Goal: Task Accomplishment & Management: Complete application form

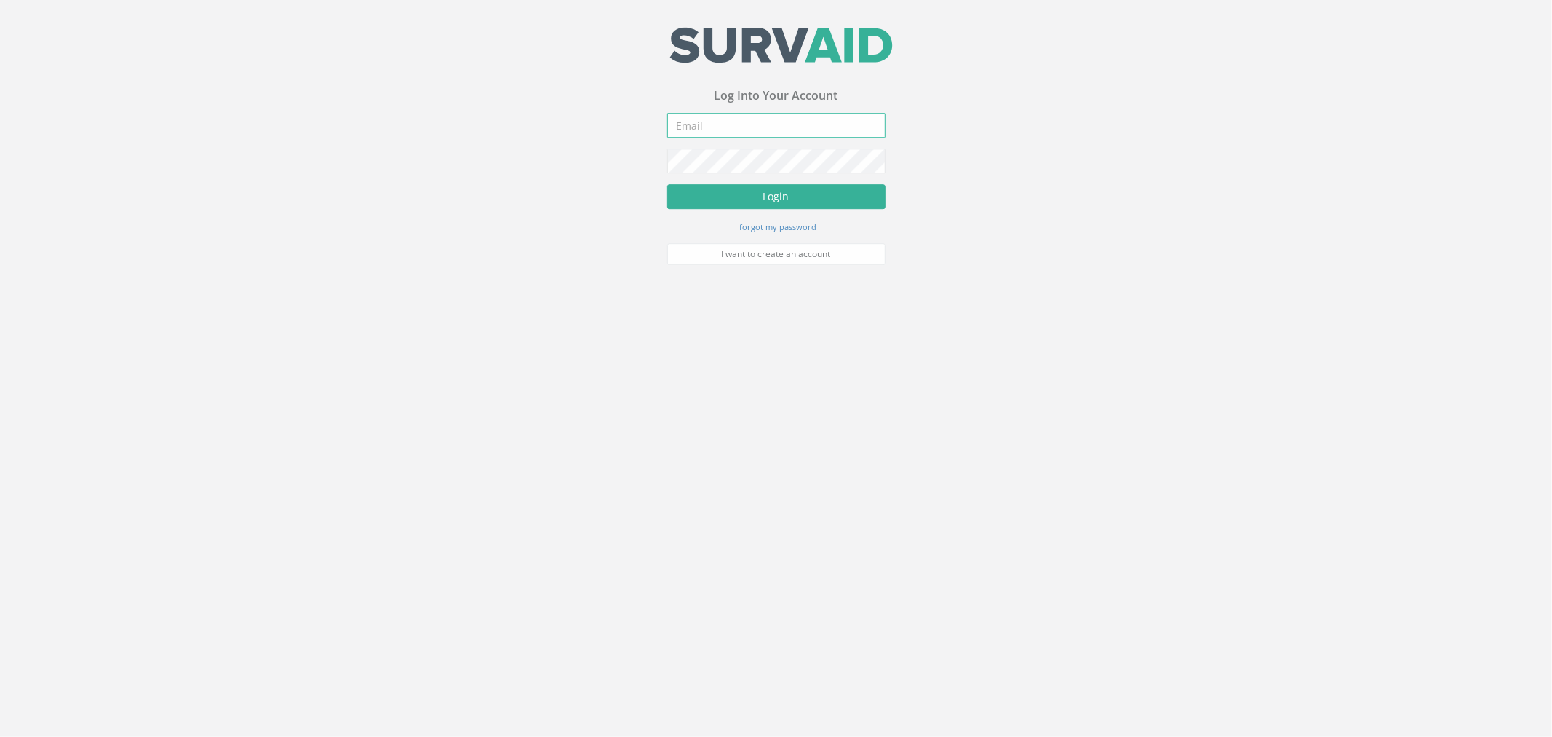
type input "[PERSON_NAME][EMAIL_ADDRESS][PERSON_NAME][DOMAIN_NAME]"
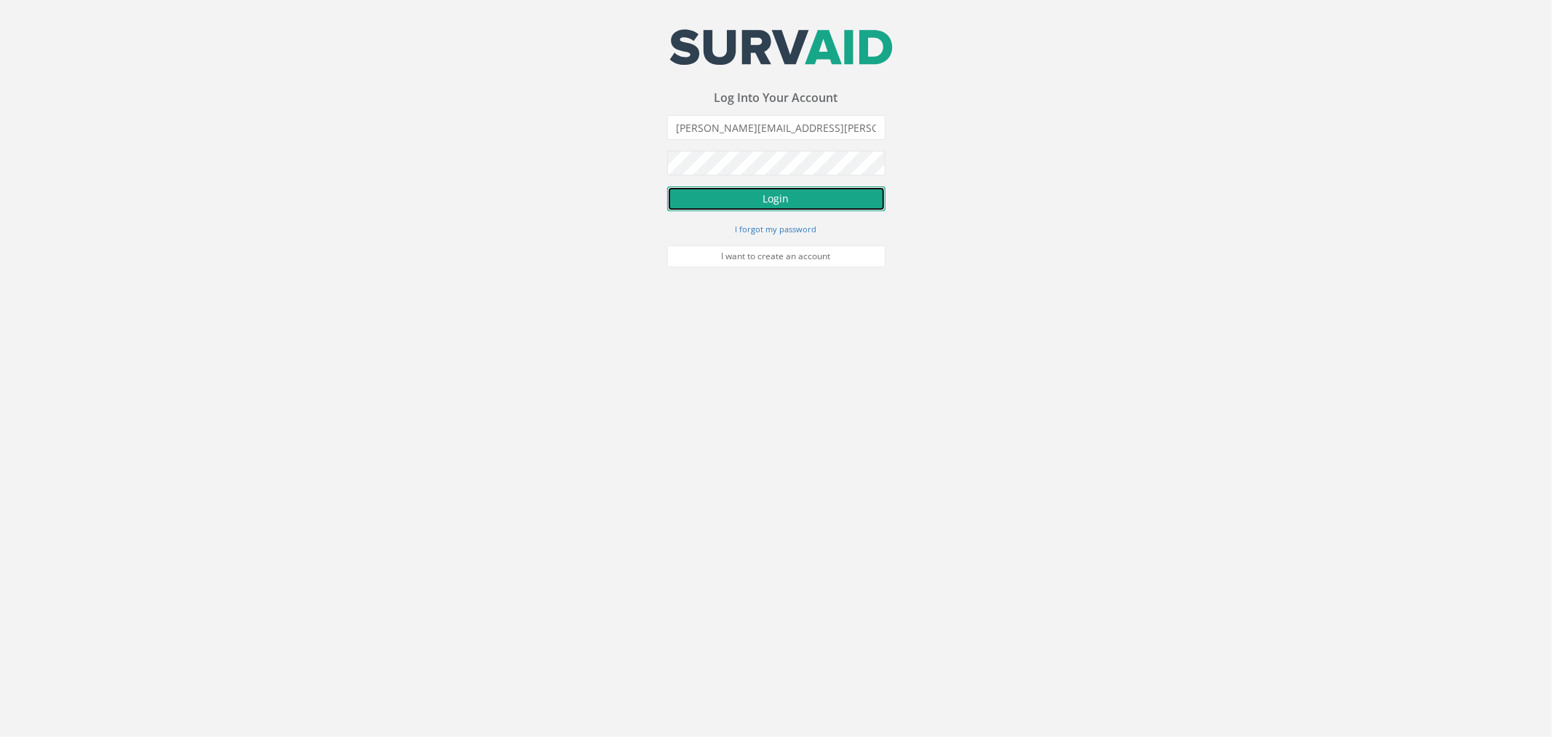
click at [822, 202] on button "Login" at bounding box center [776, 198] width 218 height 25
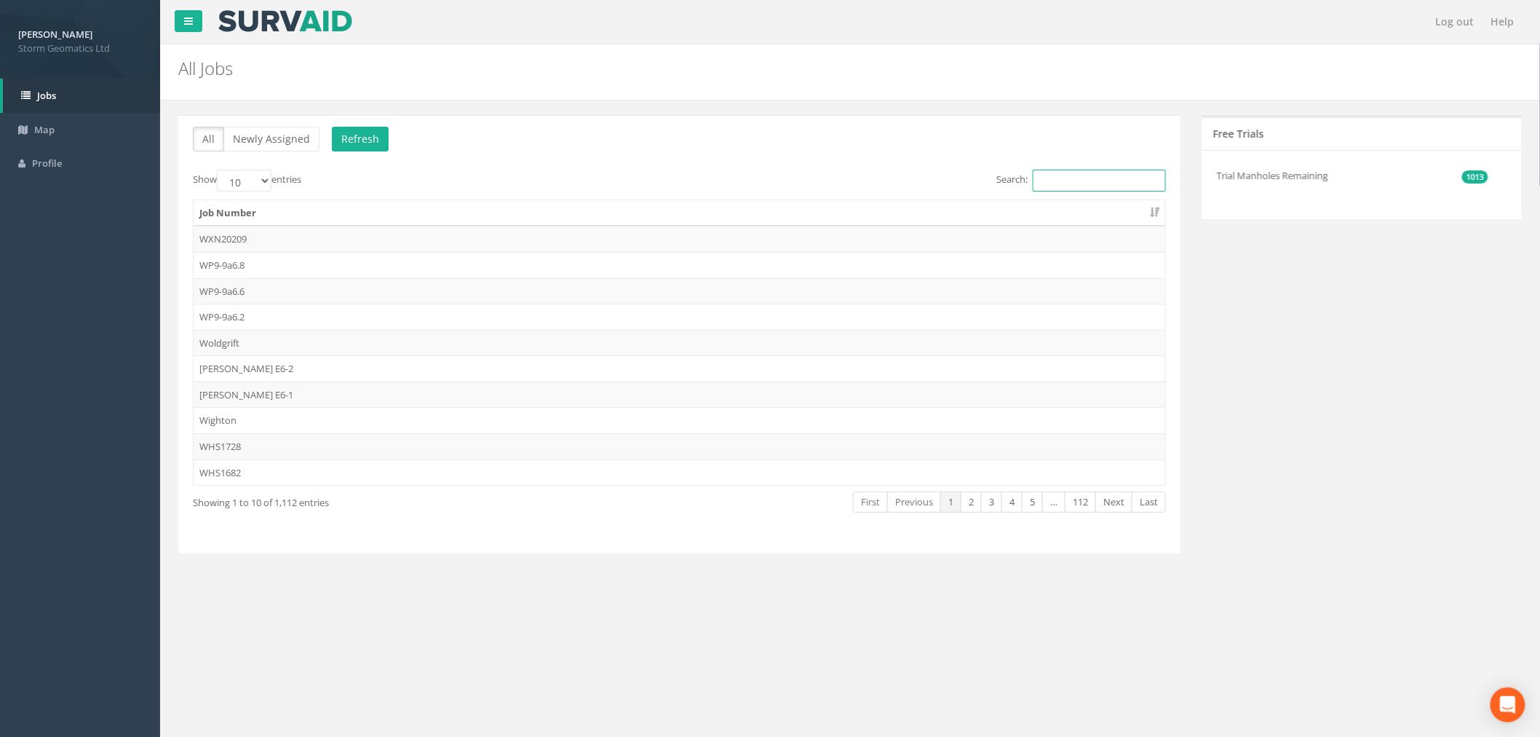
click at [1087, 178] on input "Search:" at bounding box center [1099, 181] width 133 height 22
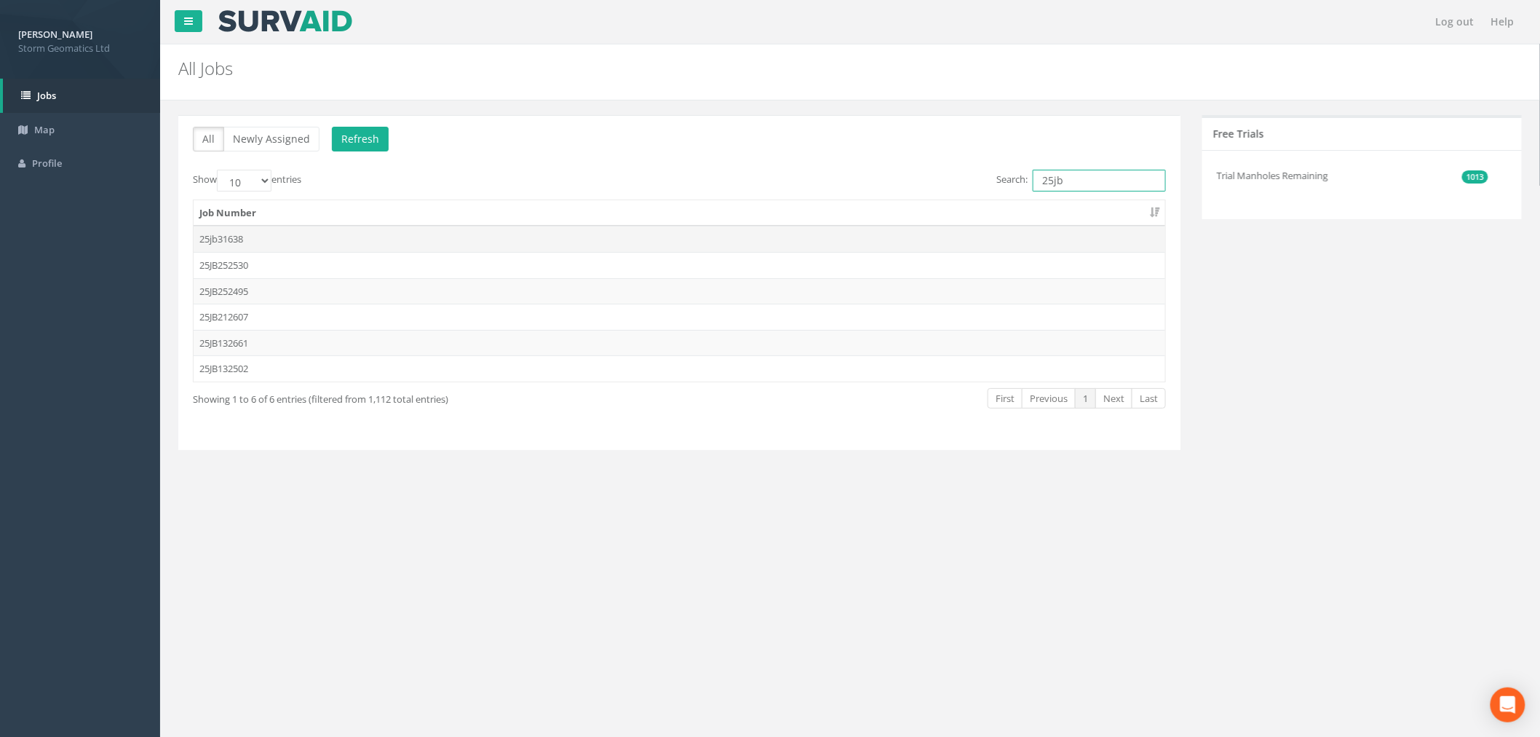
type input "25jb"
click at [365, 245] on td "25jb31638" at bounding box center [680, 239] width 972 height 26
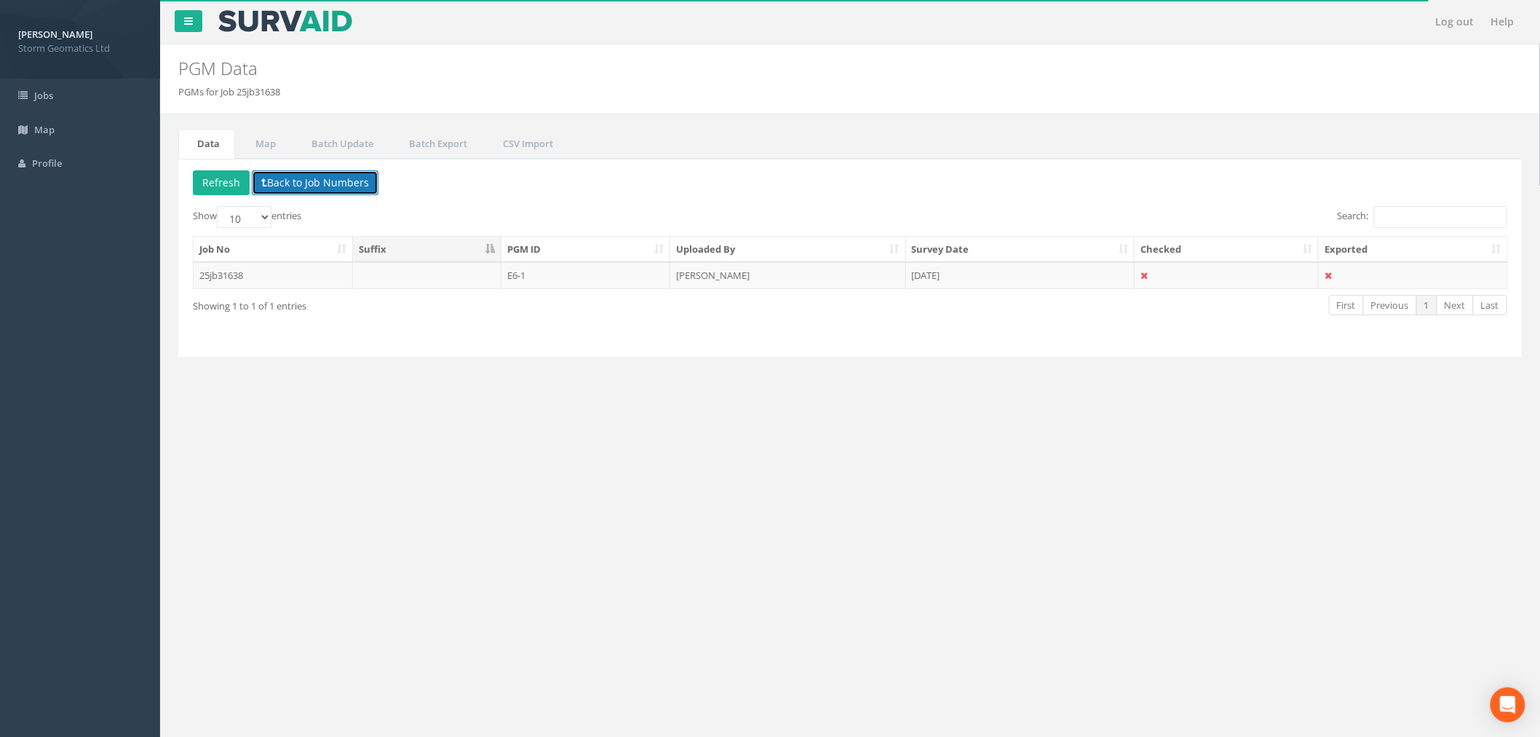
click at [277, 172] on button "Back to Job Numbers" at bounding box center [315, 182] width 127 height 25
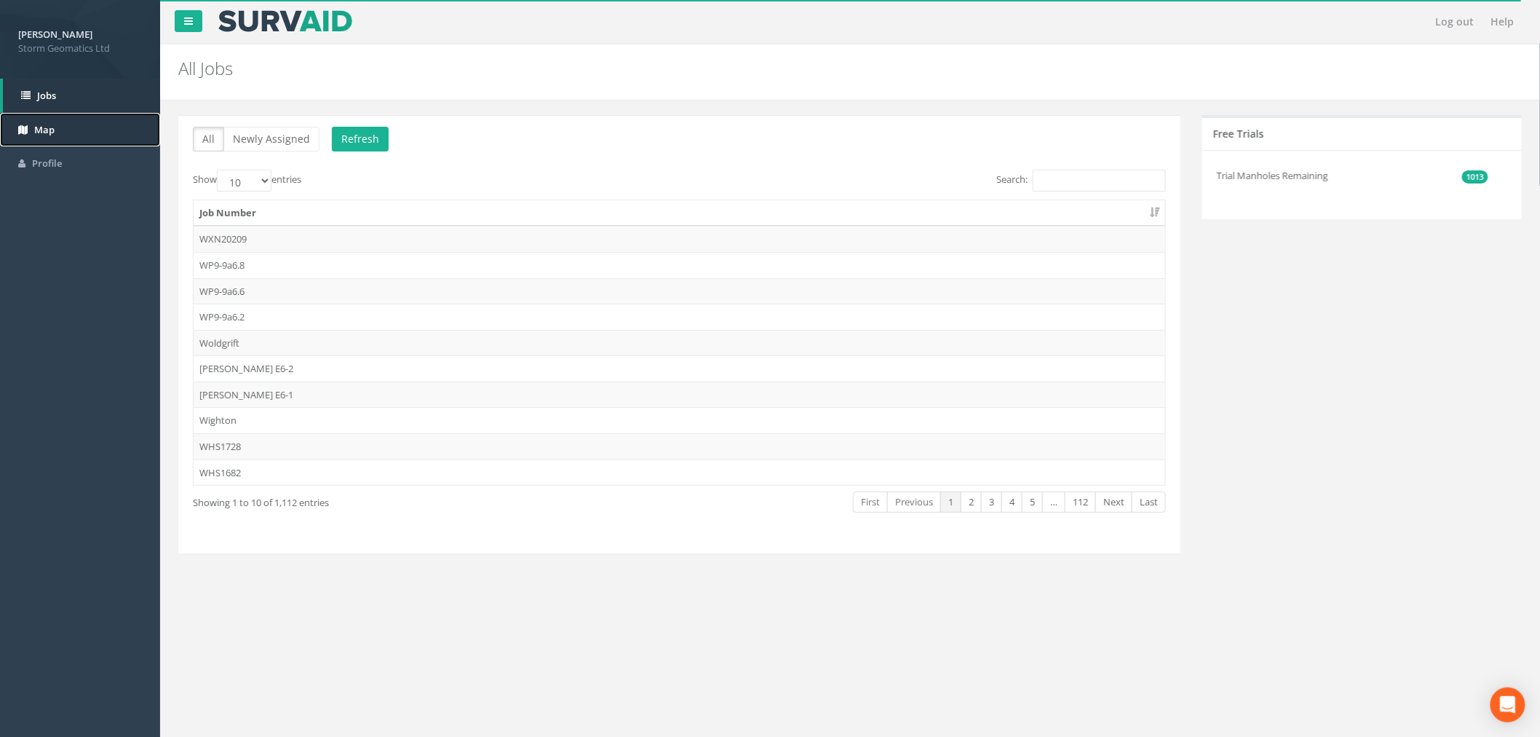
click at [85, 132] on link "Map" at bounding box center [80, 130] width 160 height 34
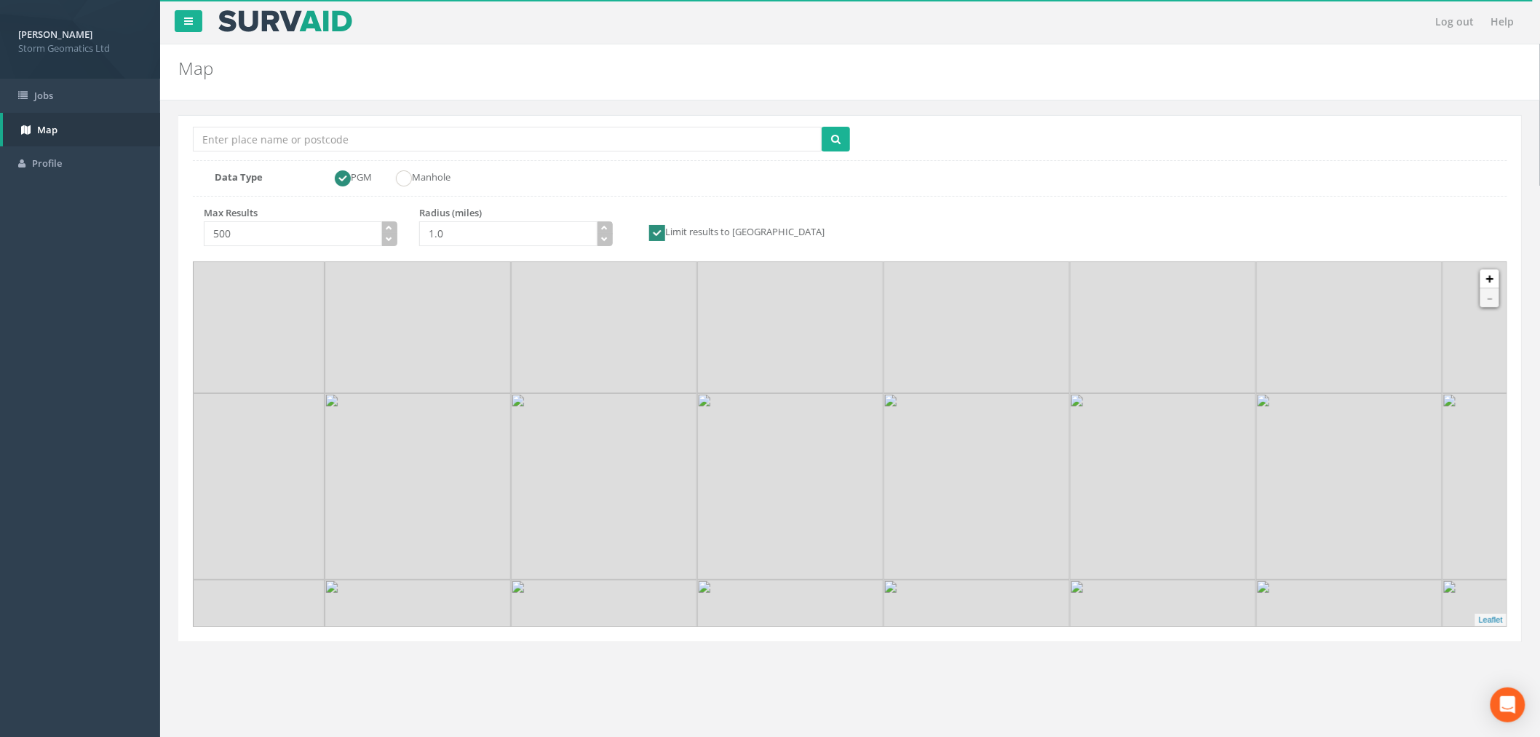
click at [838, 535] on img at bounding box center [790, 486] width 186 height 186
click at [840, 527] on img at bounding box center [742, 436] width 373 height 373
click at [840, 527] on img at bounding box center [835, 530] width 186 height 186
click at [823, 486] on img at bounding box center [738, 441] width 186 height 186
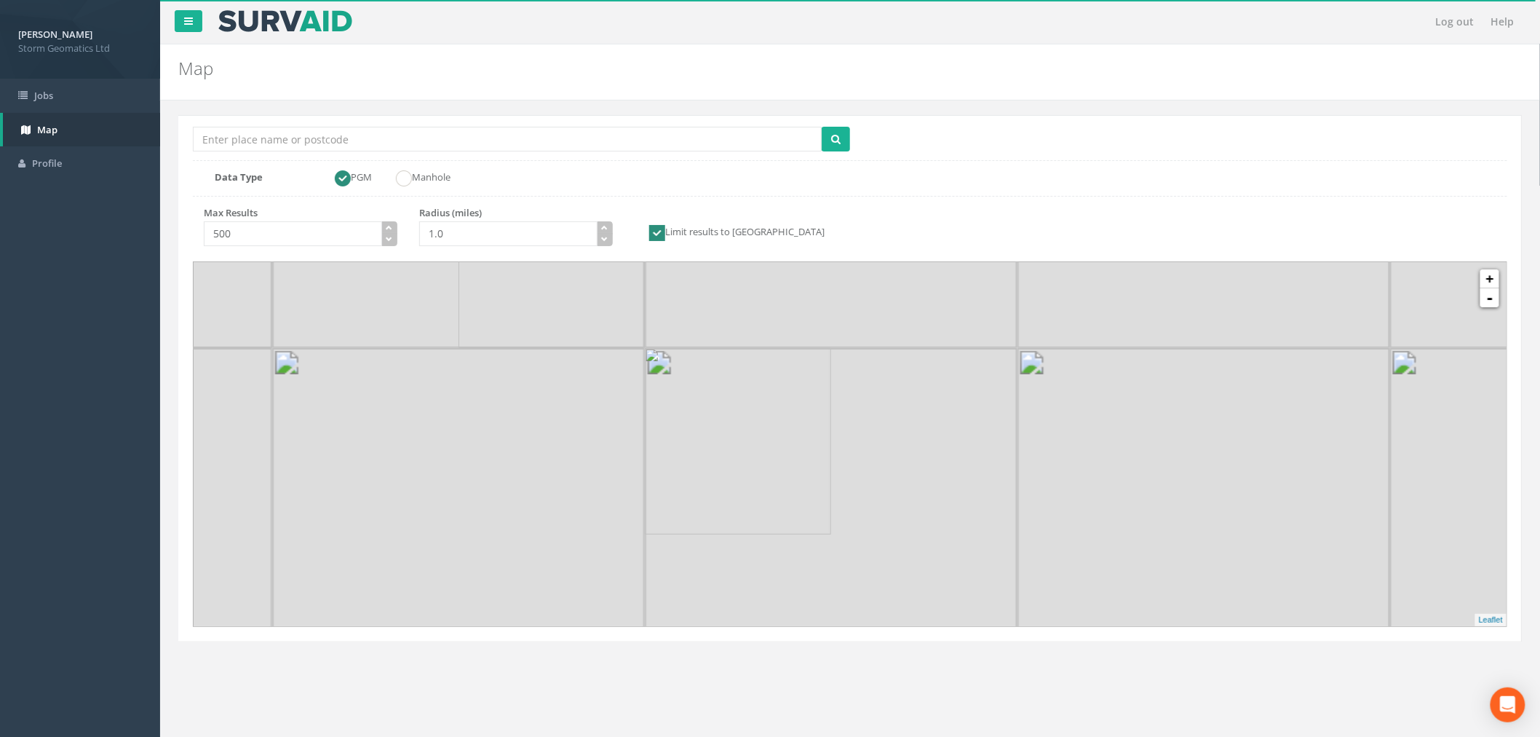
click at [823, 486] on img at bounding box center [738, 441] width 186 height 186
click at [842, 454] on img at bounding box center [932, 489] width 186 height 186
click at [900, 408] on img at bounding box center [929, 431] width 186 height 186
drag, startPoint x: 956, startPoint y: 357, endPoint x: 911, endPoint y: 485, distance: 135.1
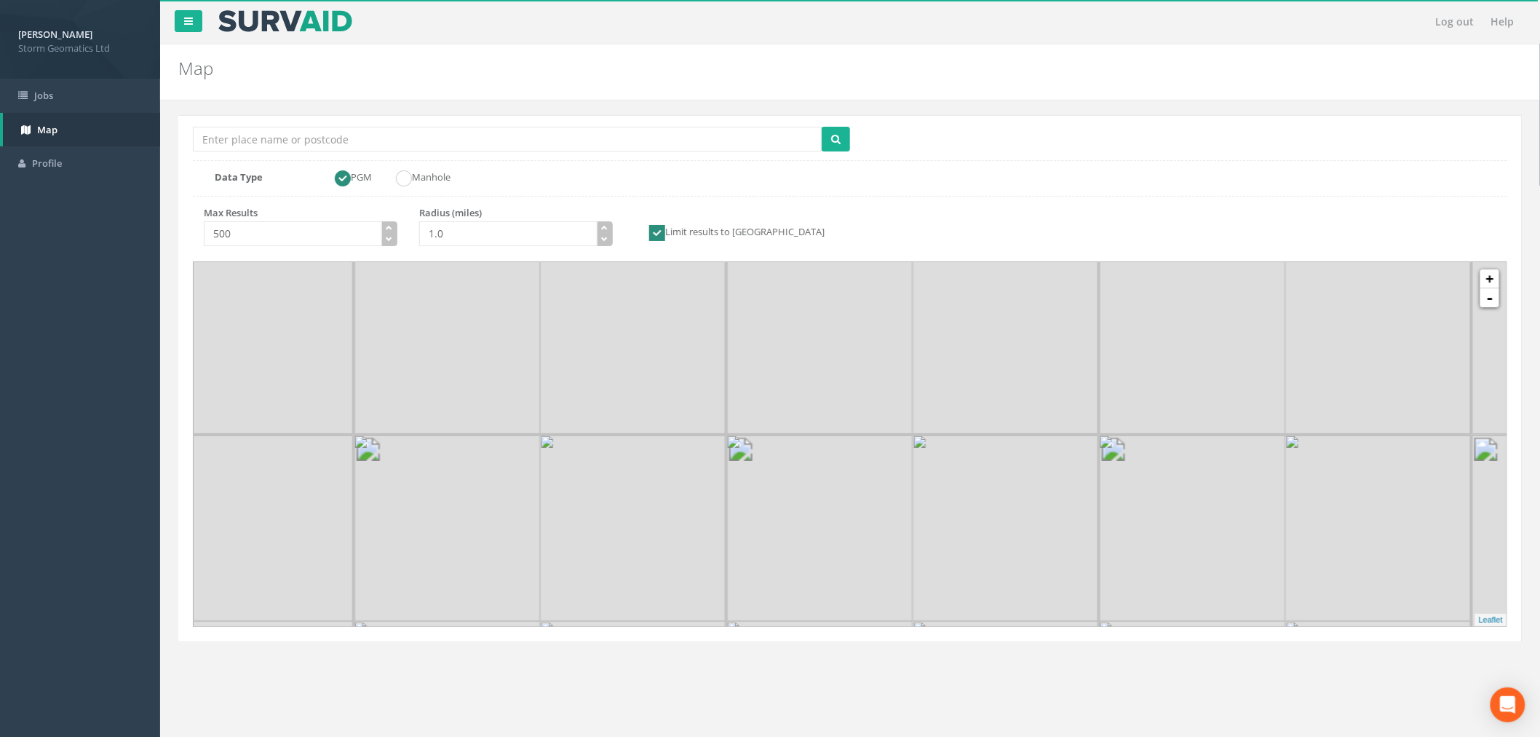
click at [147, 429] on div at bounding box center [147, 429] width 0 height 0
click at [932, 427] on img at bounding box center [1006, 342] width 186 height 186
drag, startPoint x: 951, startPoint y: 415, endPoint x: 889, endPoint y: 553, distance: 151.5
click at [128, 479] on div at bounding box center [128, 479] width 0 height 0
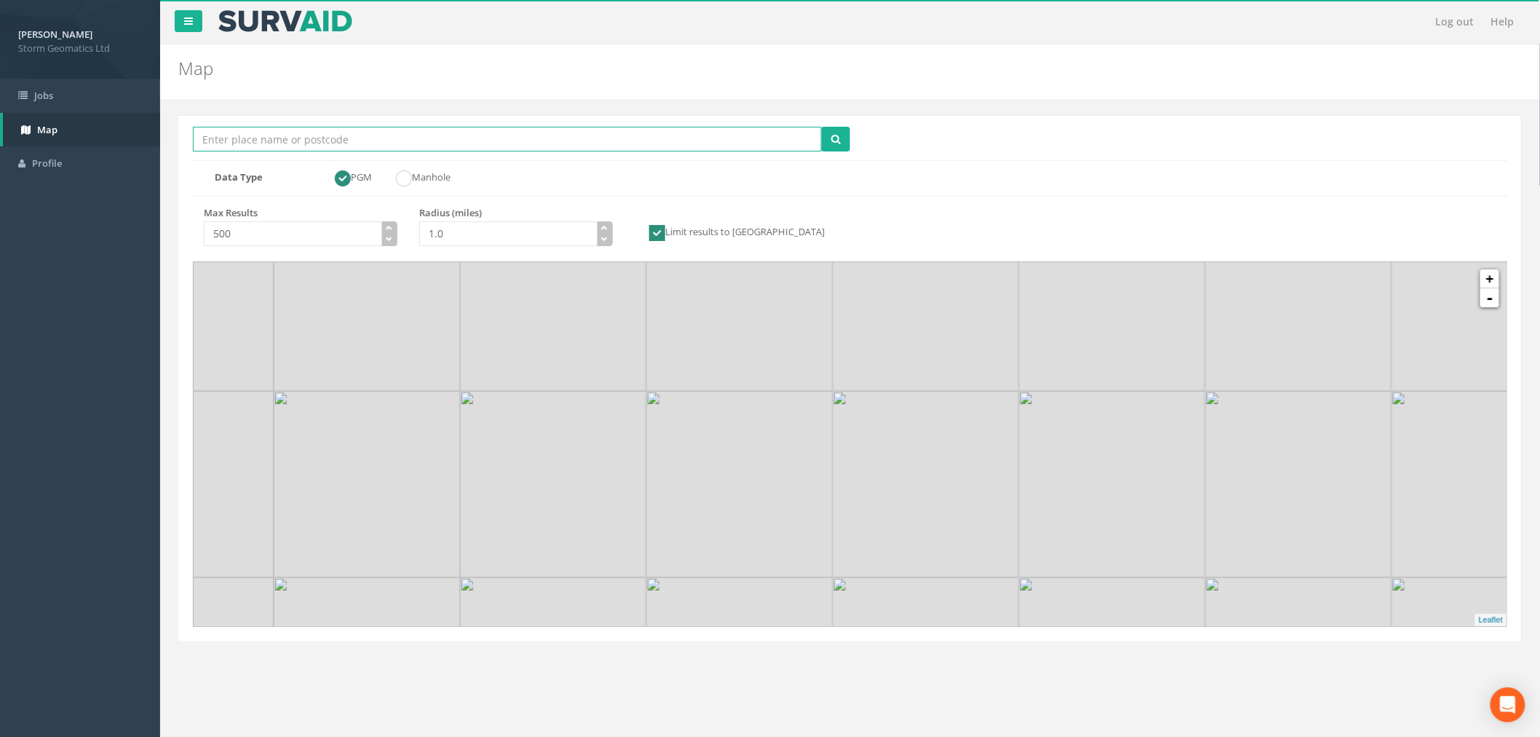
click at [333, 139] on input "Location Search Box" at bounding box center [507, 139] width 629 height 25
type input "GL139le"
click at [839, 136] on icon "submit" at bounding box center [835, 139] width 9 height 10
click at [849, 446] on div "6" at bounding box center [849, 440] width 22 height 22
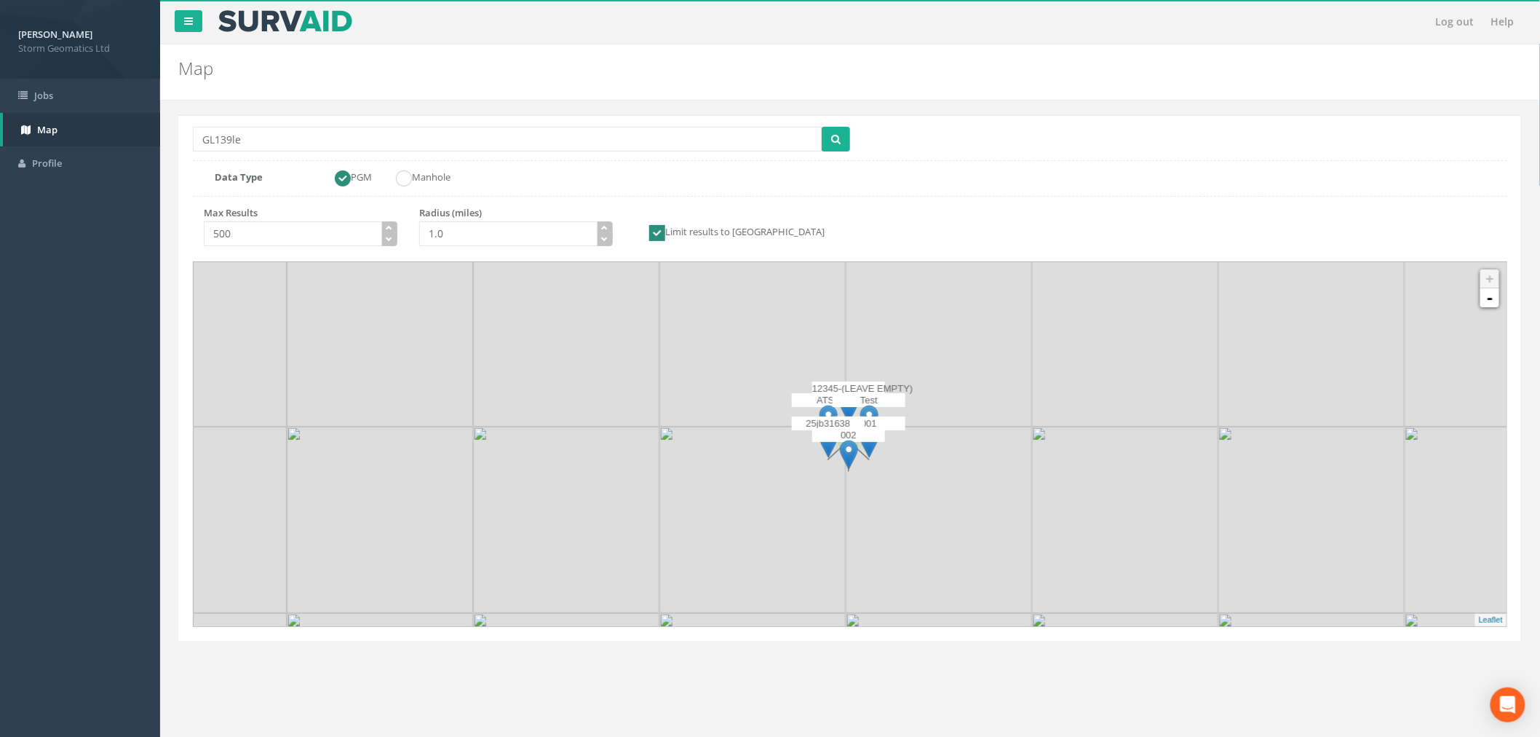
click at [876, 469] on div "002" at bounding box center [848, 450] width 73 height 44
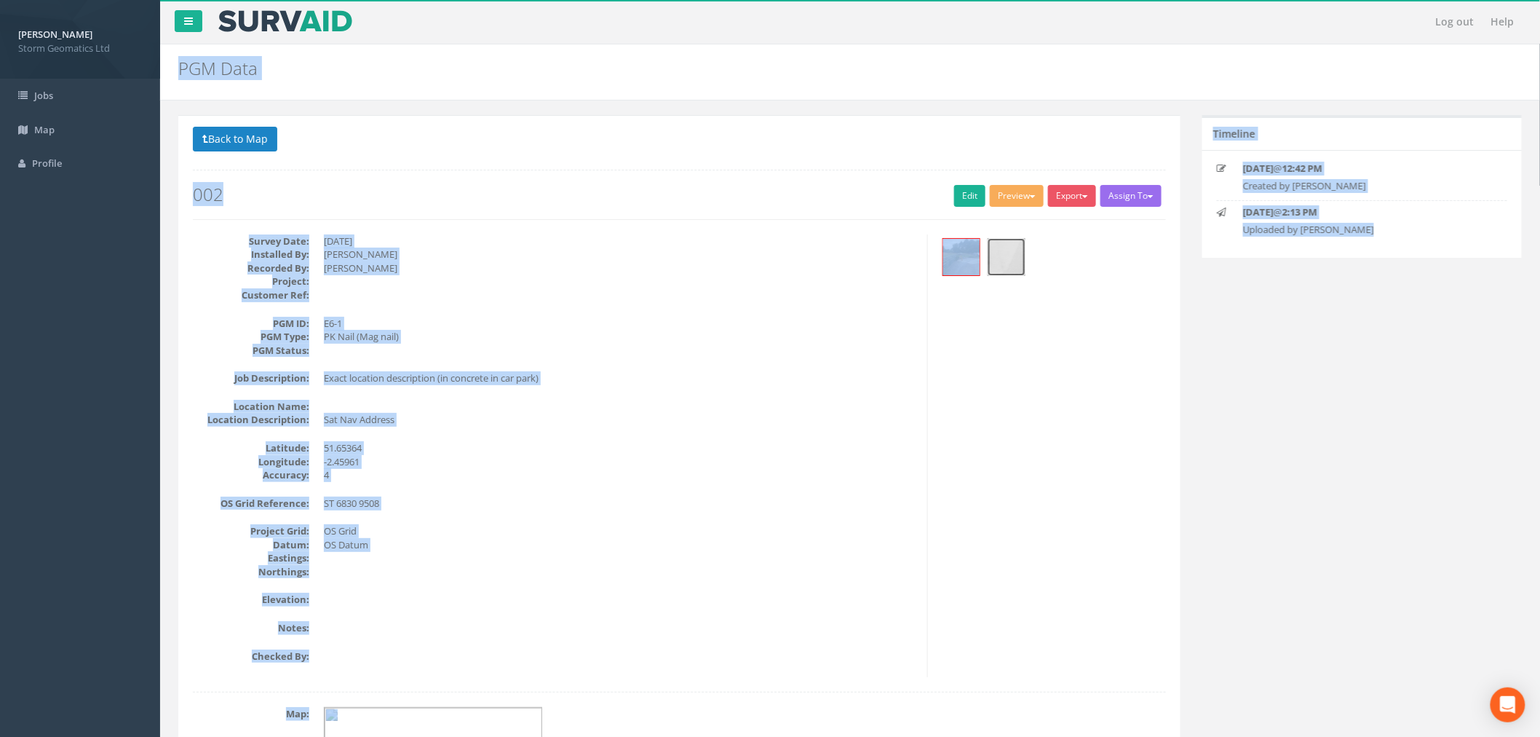
click at [1008, 259] on img at bounding box center [1006, 257] width 36 height 36
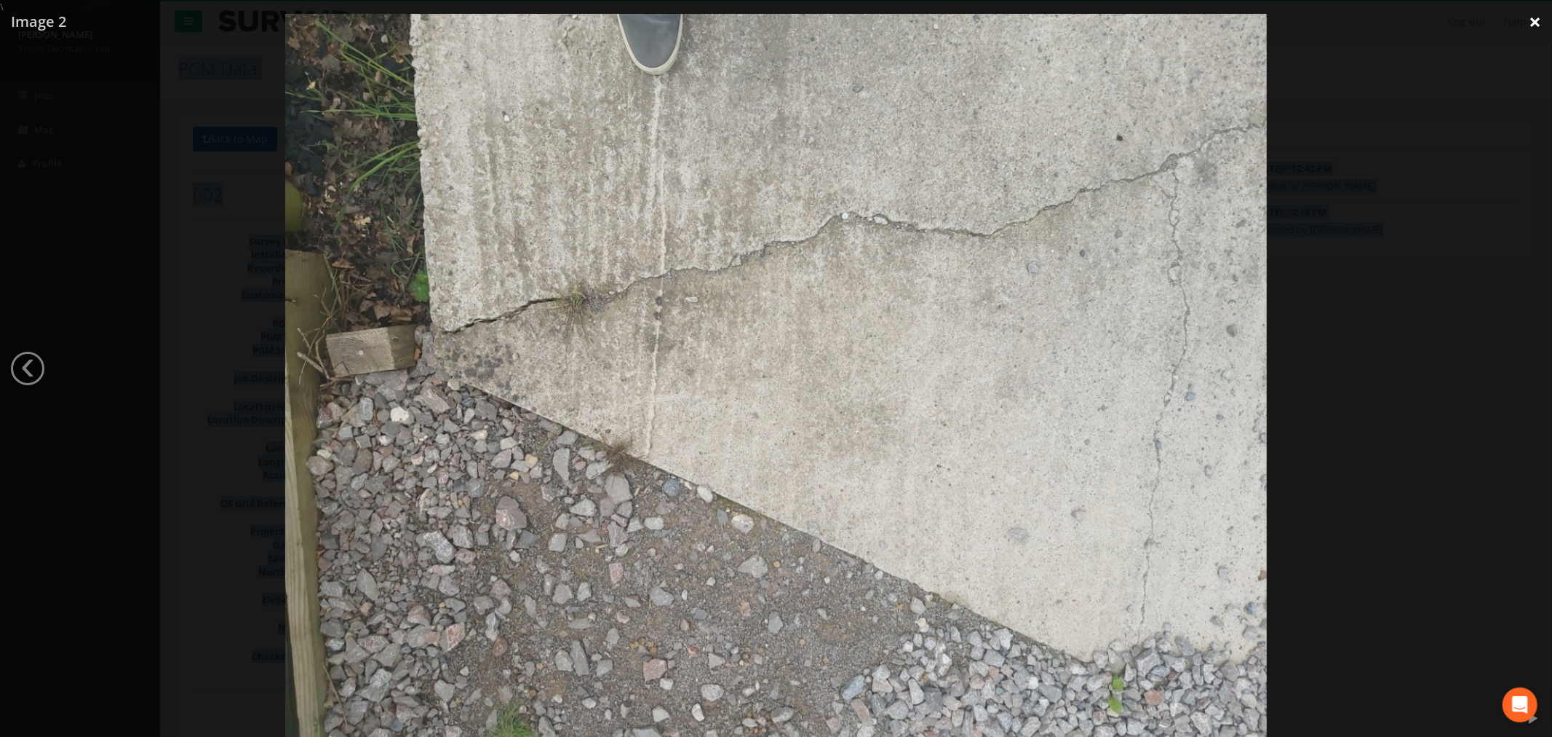
click at [1544, 26] on link "×" at bounding box center [1535, 22] width 34 height 44
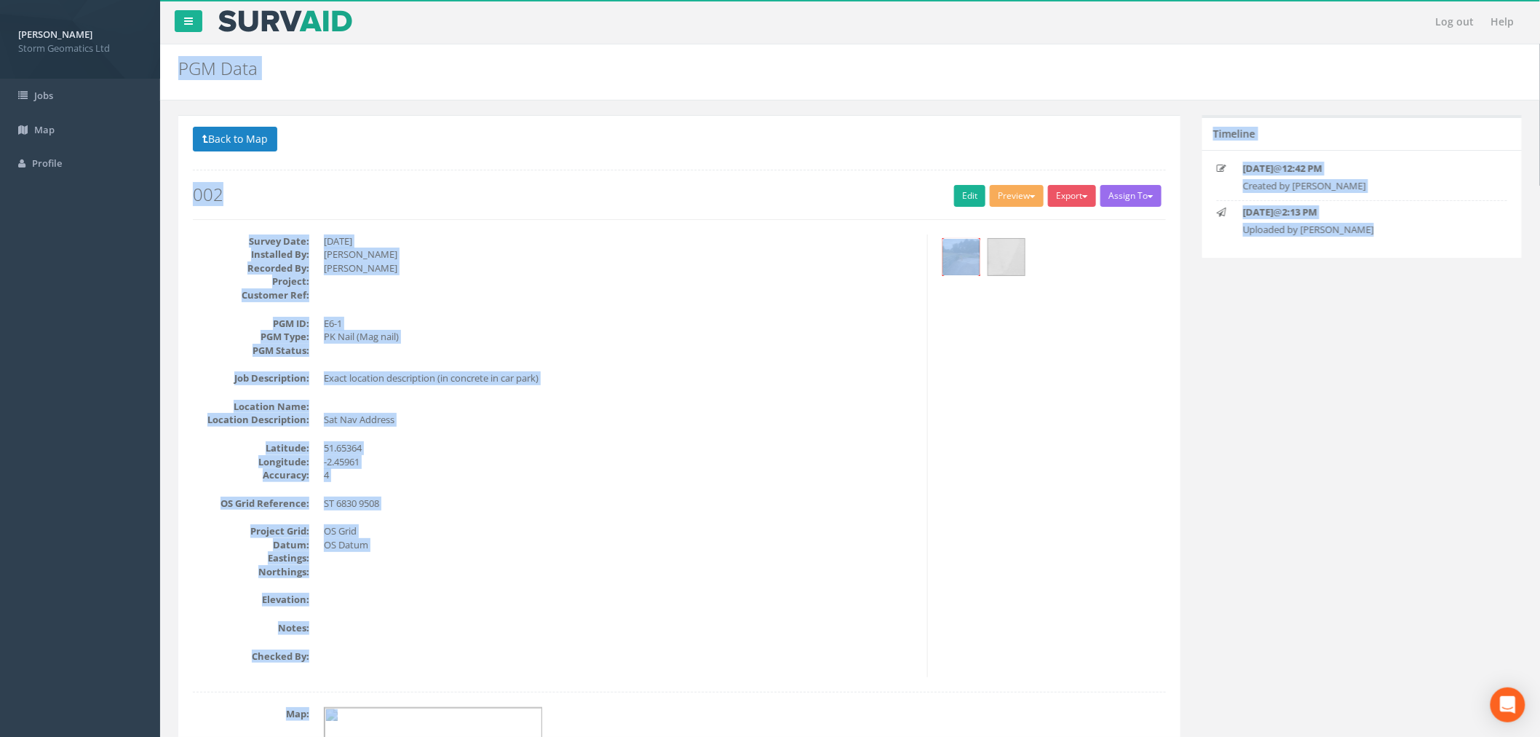
click at [956, 250] on img at bounding box center [961, 257] width 36 height 36
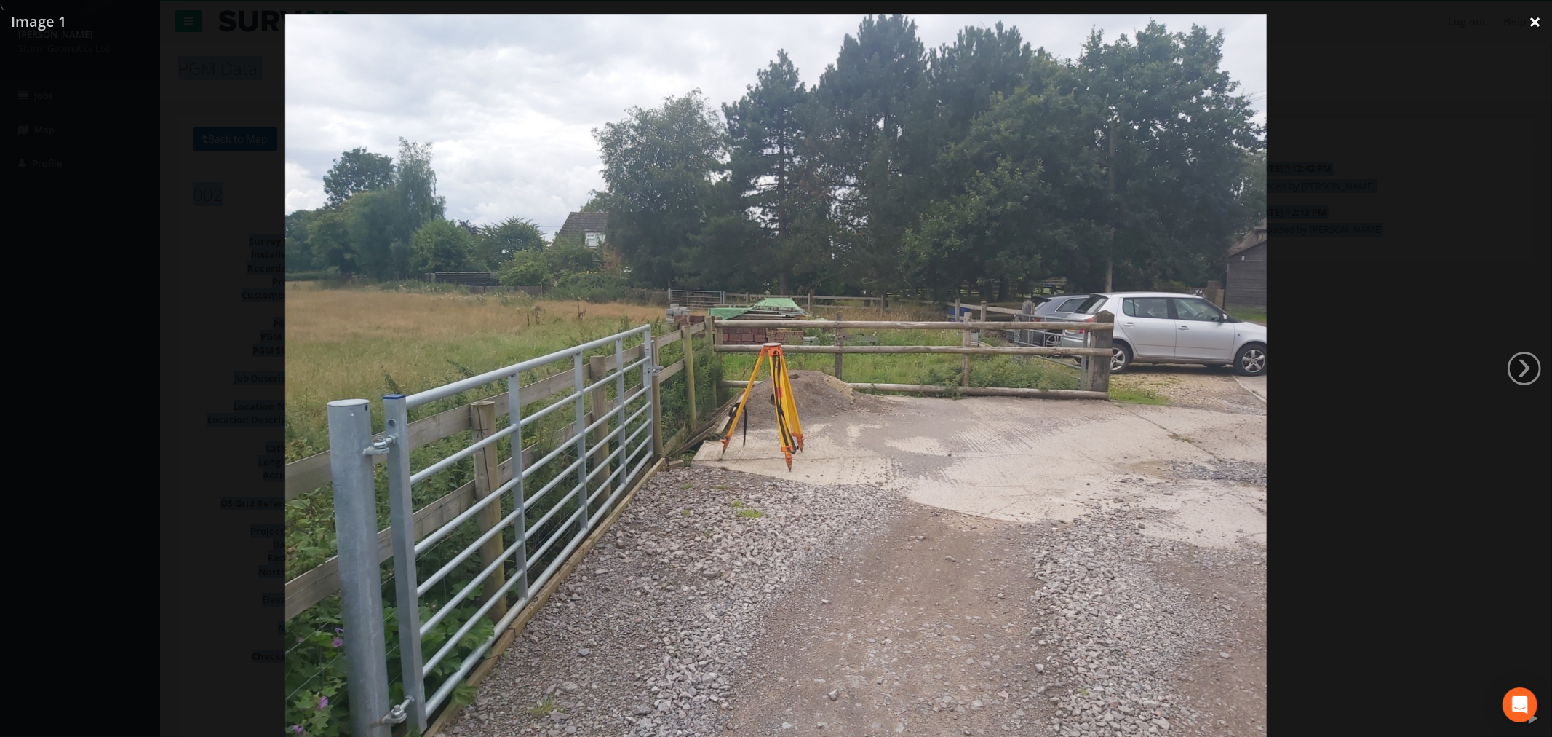
click at [1537, 19] on link "×" at bounding box center [1535, 22] width 34 height 44
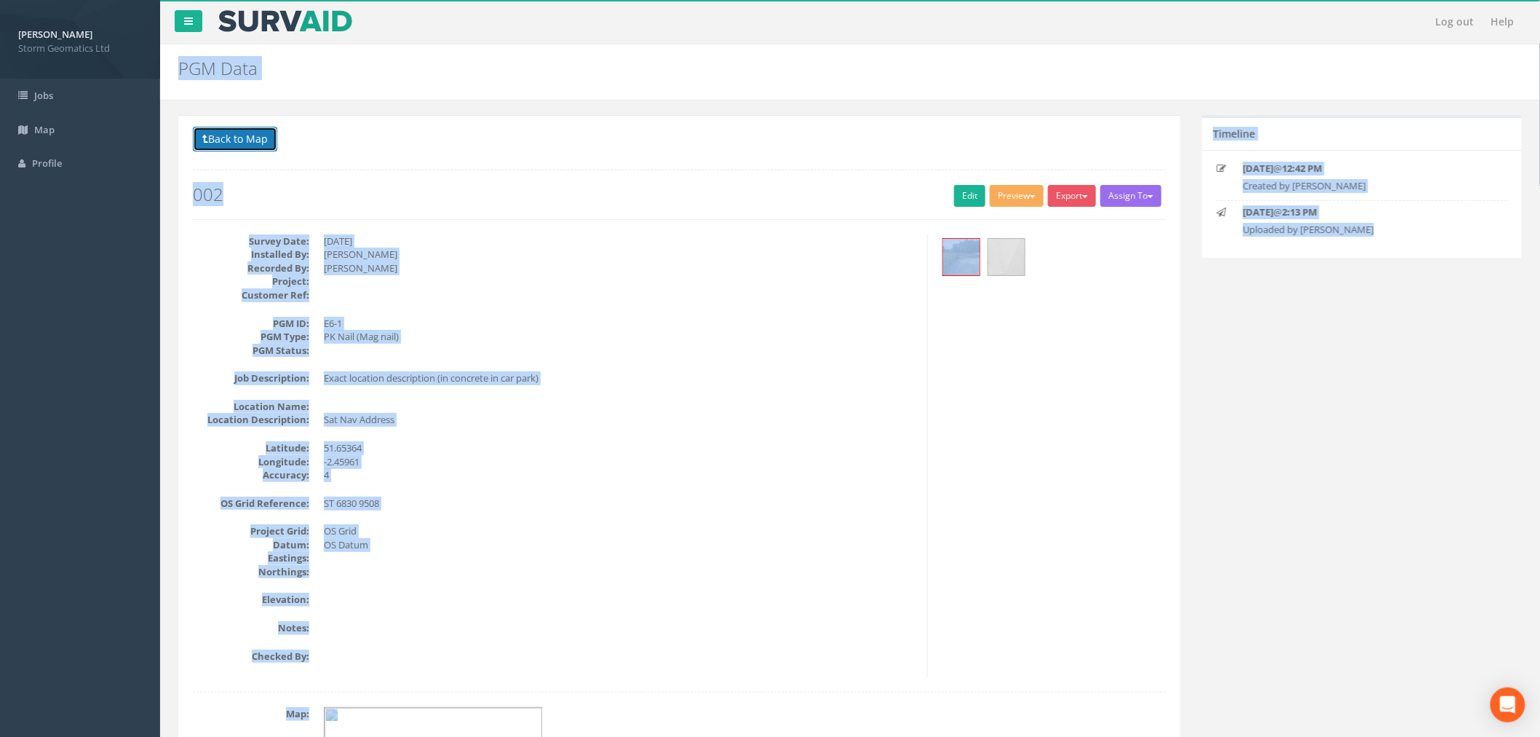
click at [235, 132] on button "Back to Map" at bounding box center [235, 139] width 84 height 25
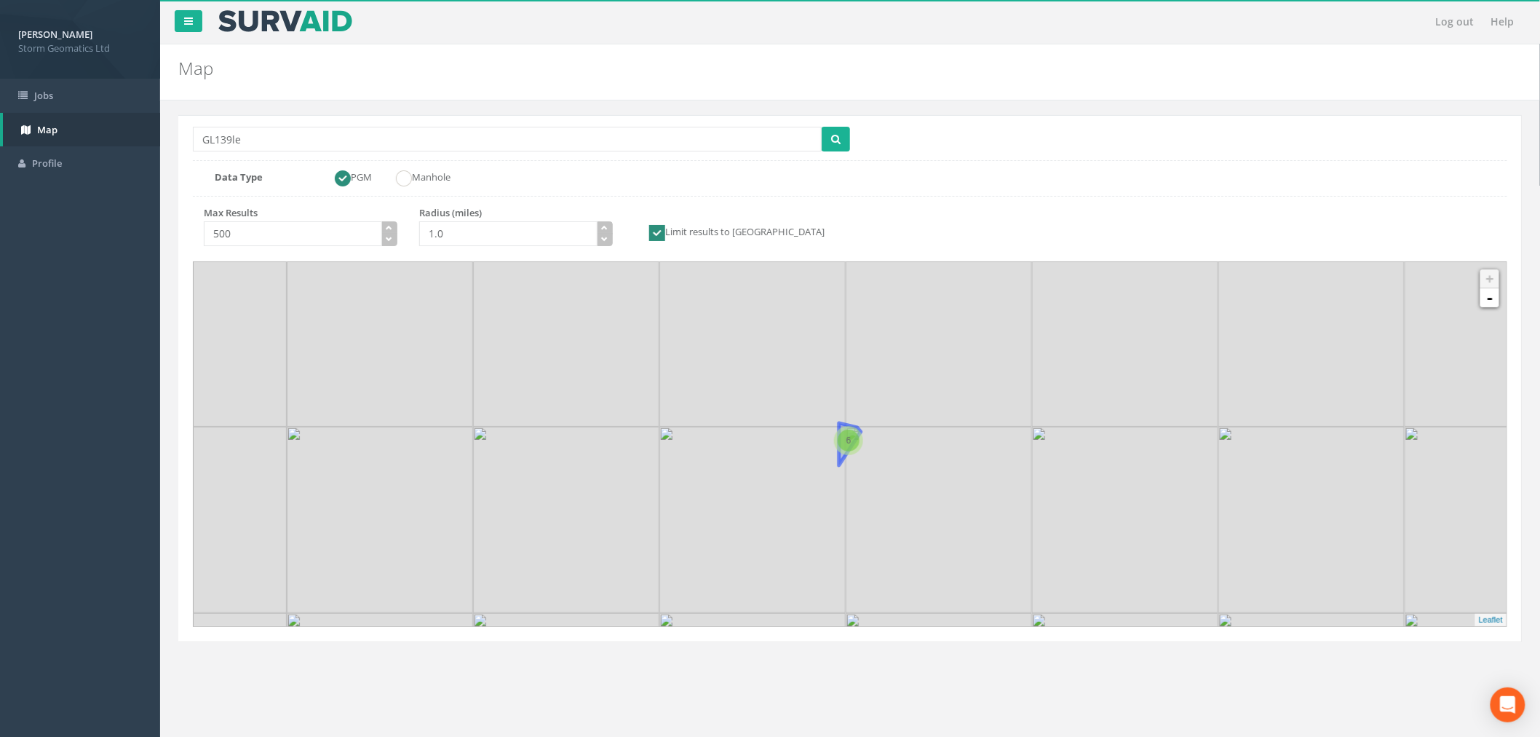
click at [854, 449] on div "6" at bounding box center [849, 440] width 22 height 22
click at [844, 443] on div "6" at bounding box center [849, 440] width 22 height 22
click at [806, 422] on p "25jb31638" at bounding box center [828, 423] width 73 height 15
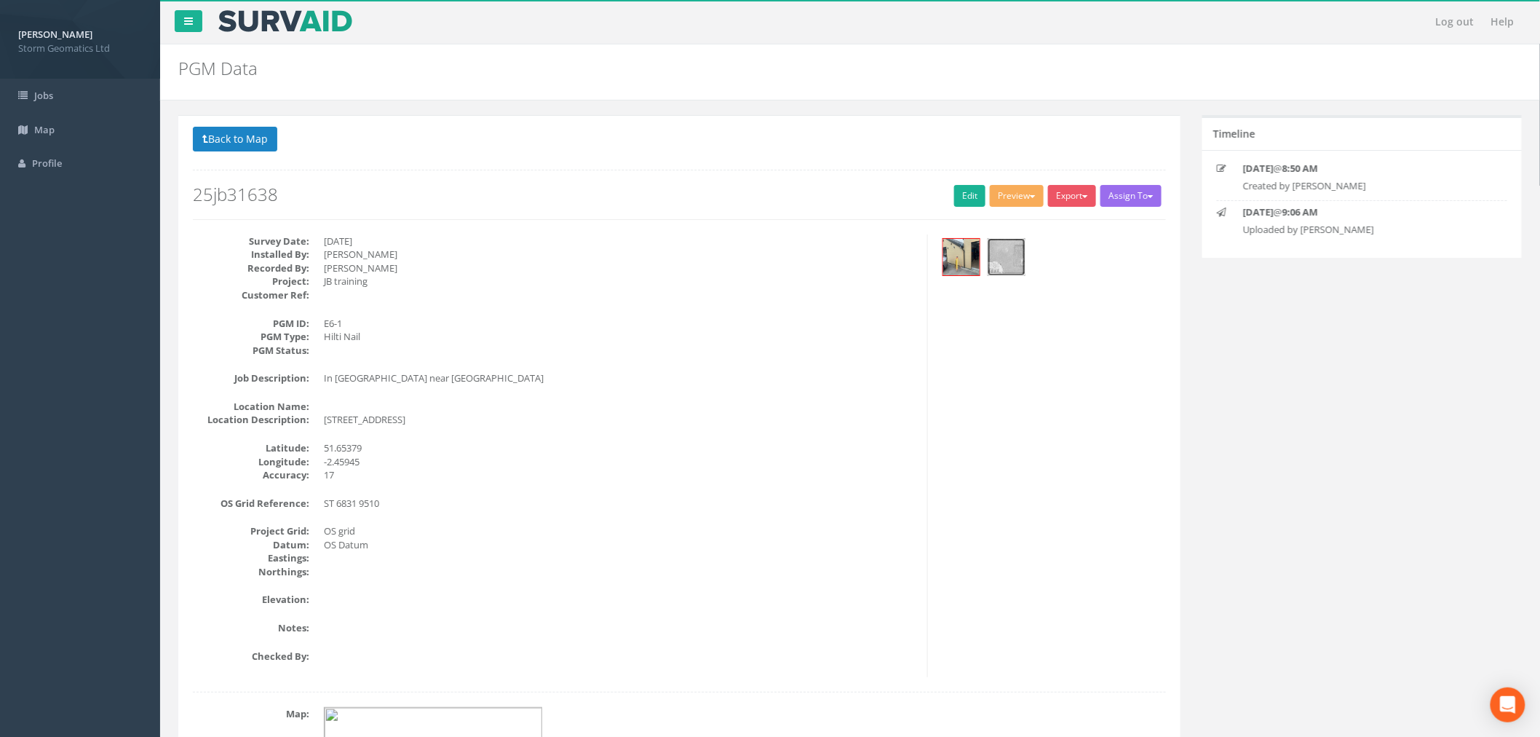
click at [1000, 256] on img at bounding box center [1006, 257] width 36 height 36
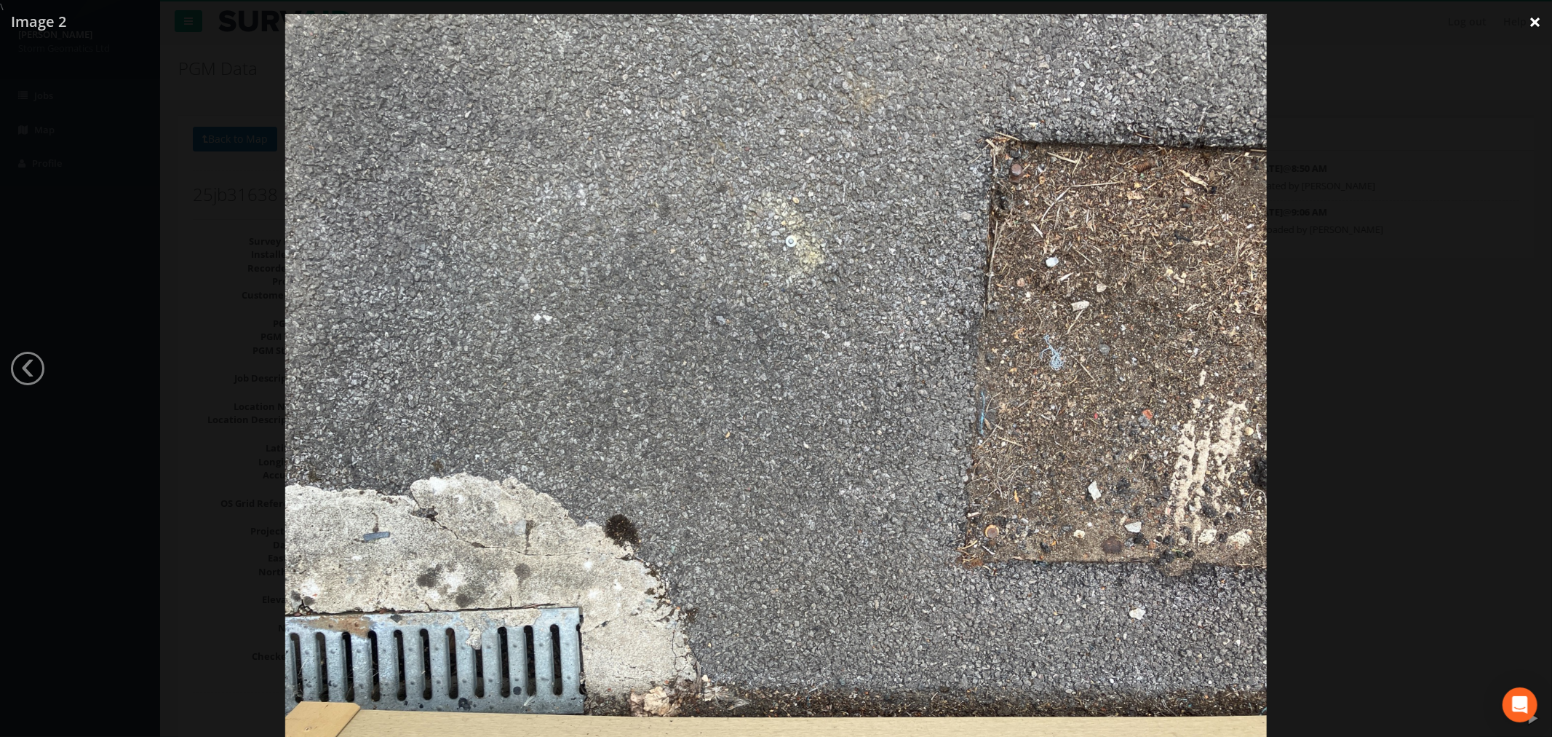
click at [1534, 17] on link "×" at bounding box center [1535, 22] width 34 height 44
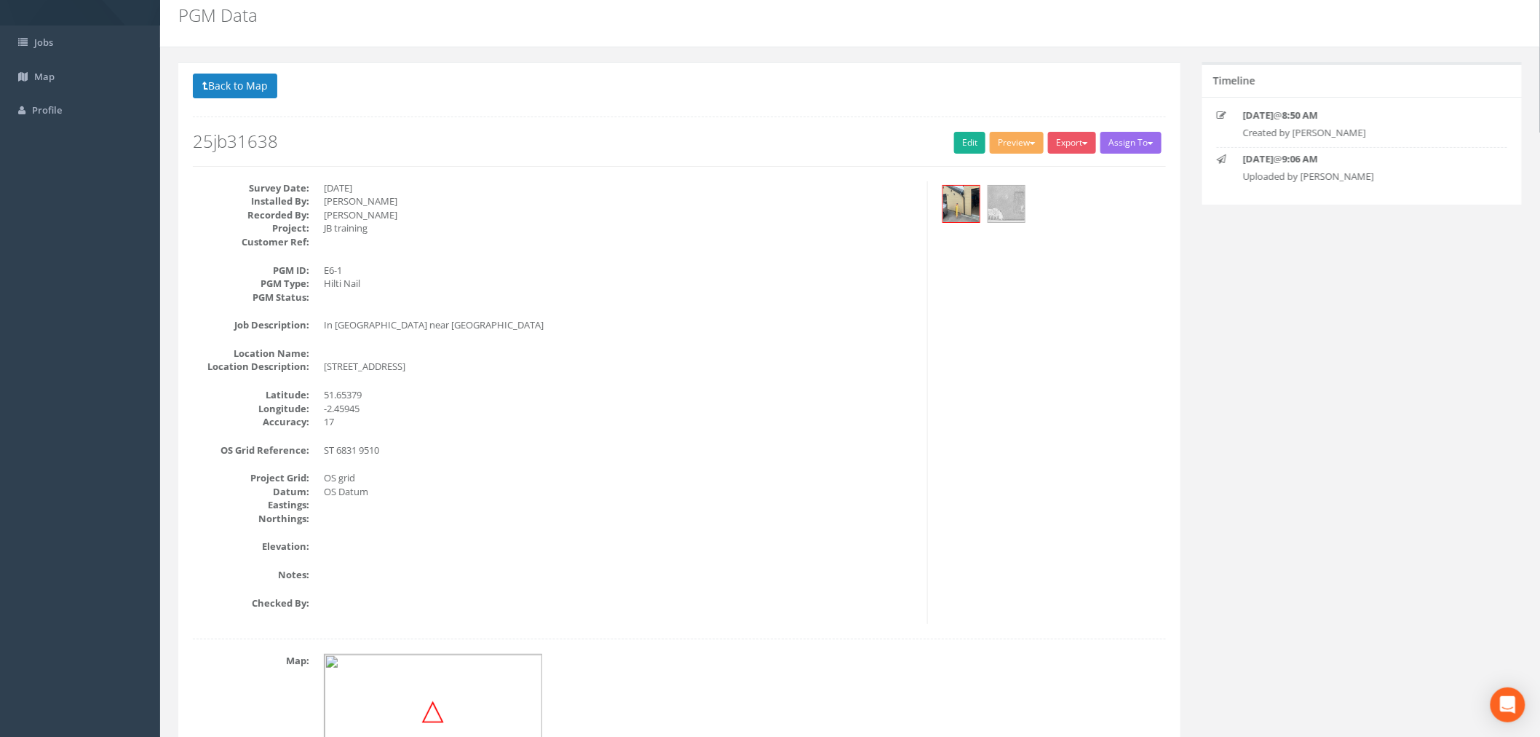
scroll to position [81, 0]
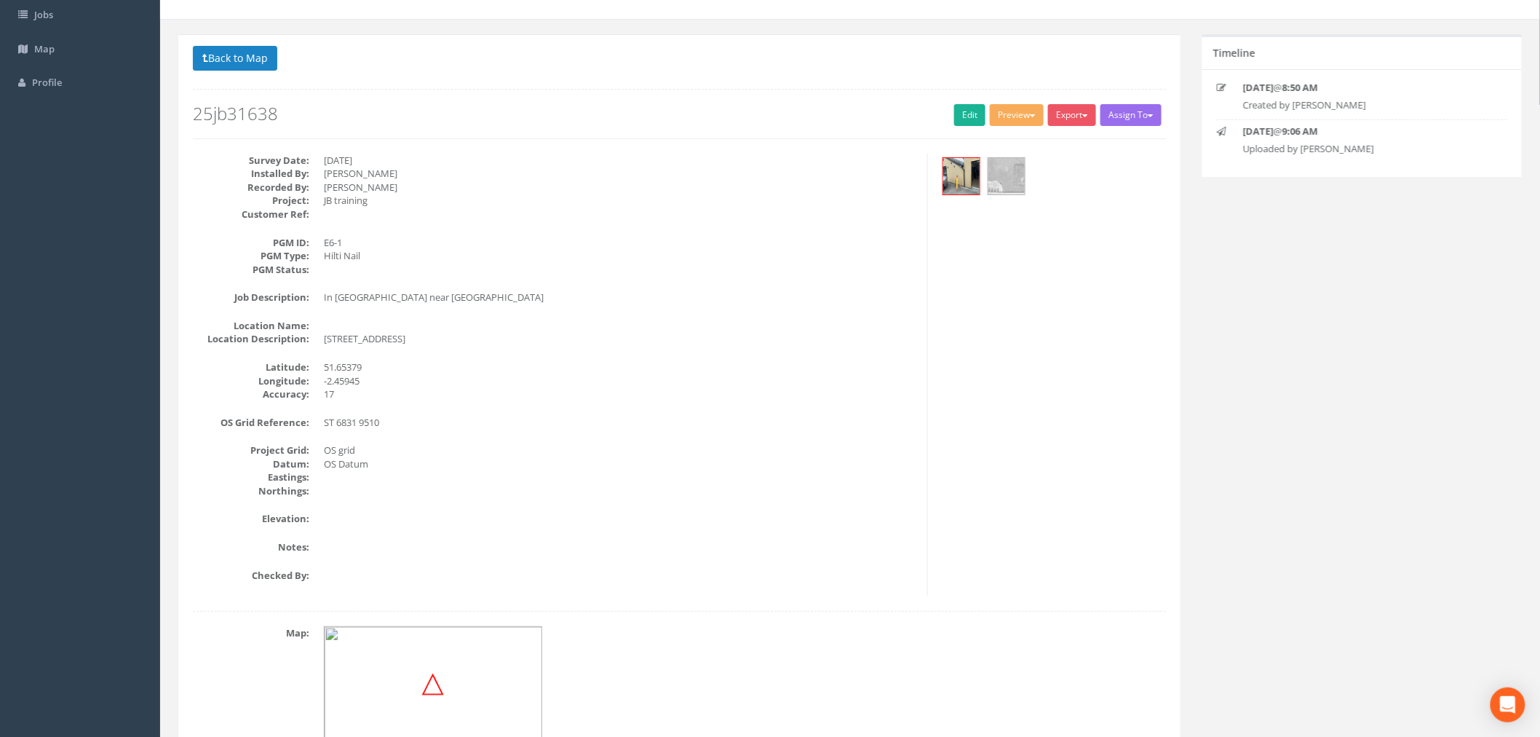
click at [393, 201] on dd "JB training" at bounding box center [620, 201] width 592 height 14
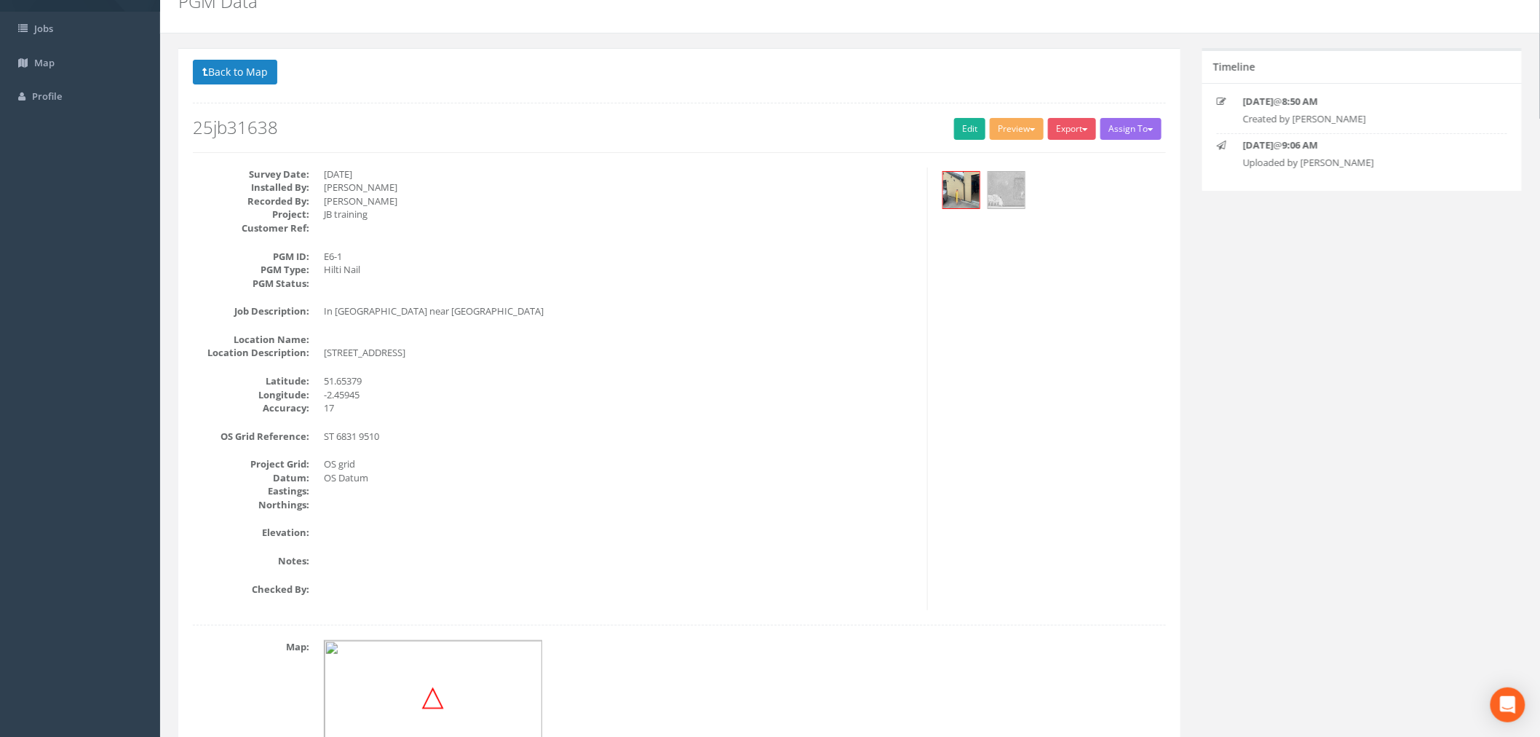
scroll to position [0, 0]
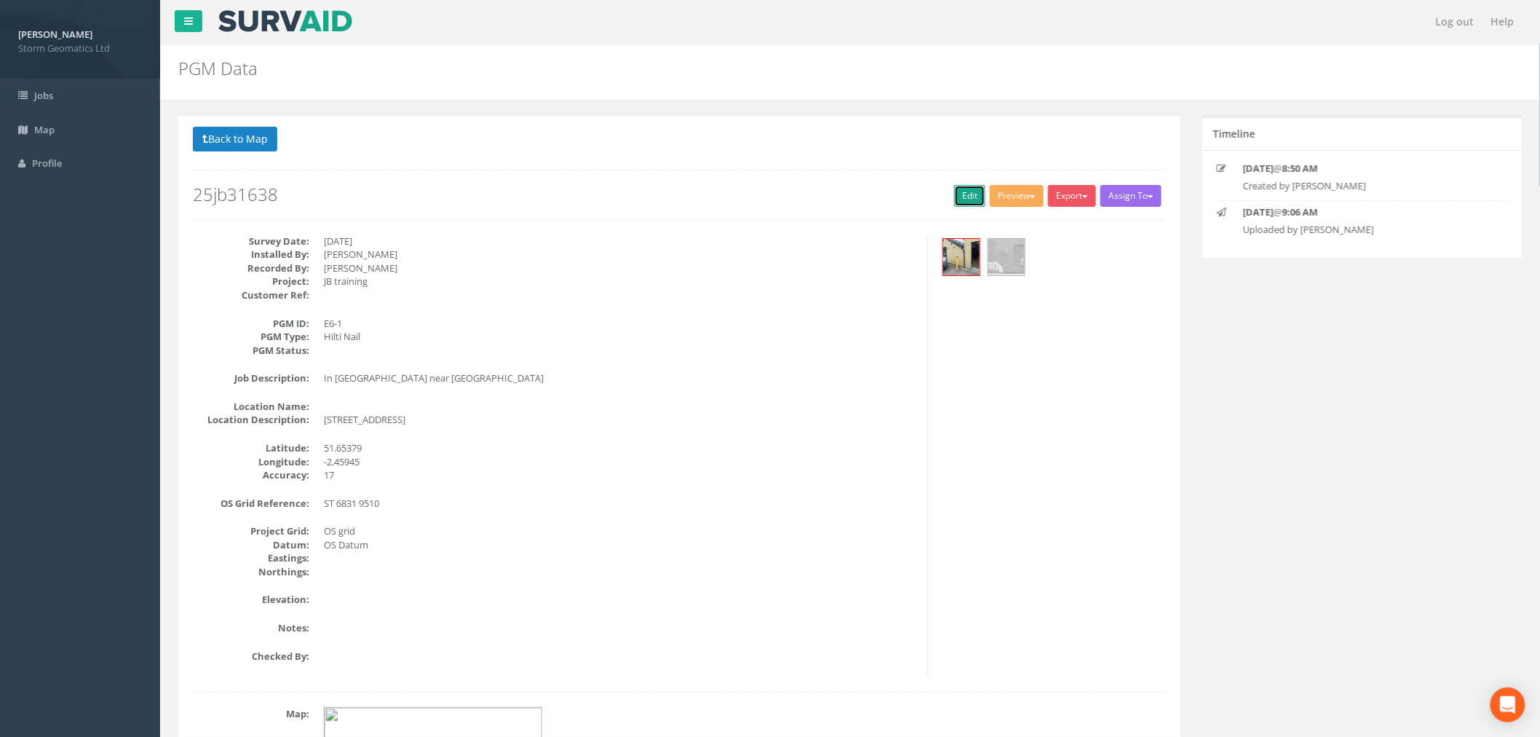
click at [977, 197] on link "Edit" at bounding box center [969, 196] width 31 height 22
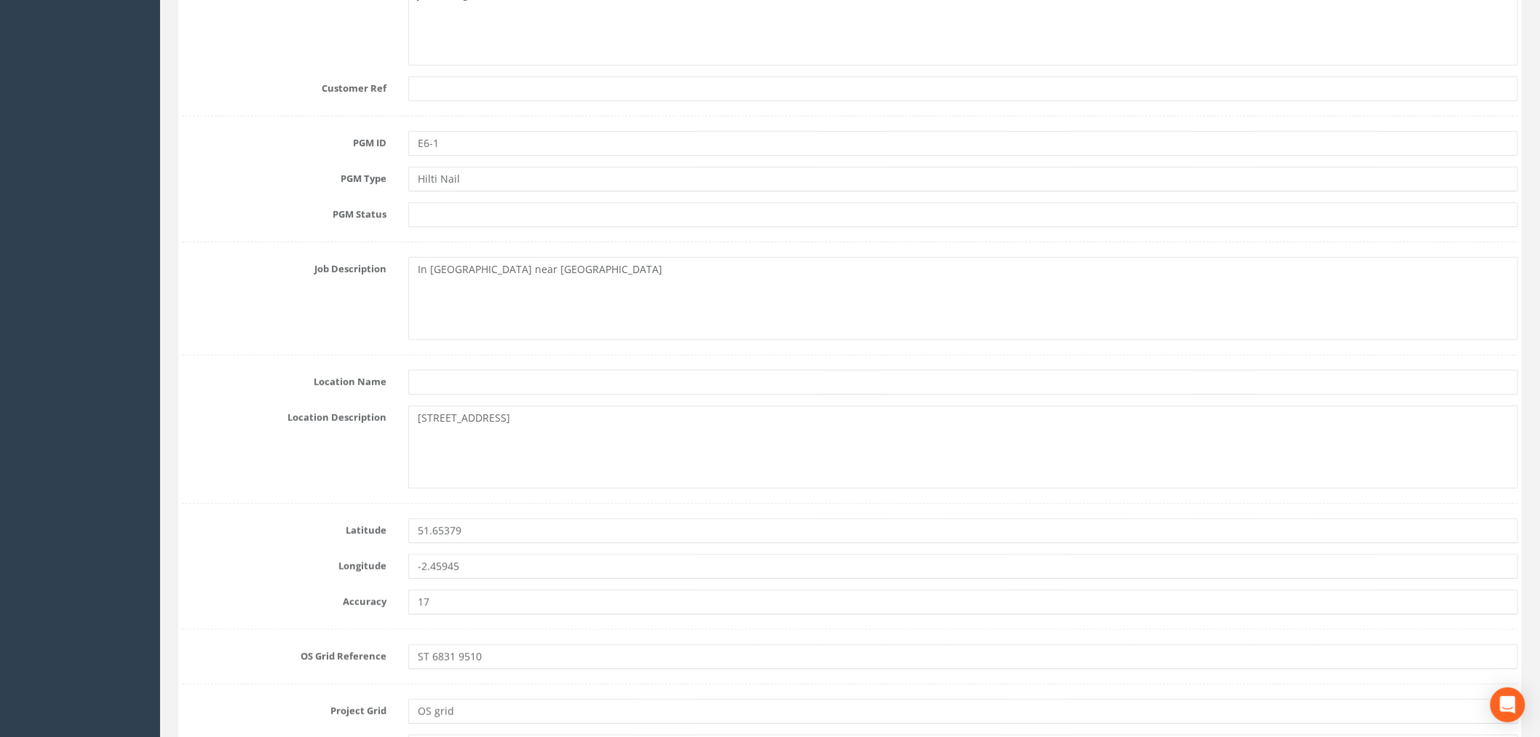
scroll to position [404, 0]
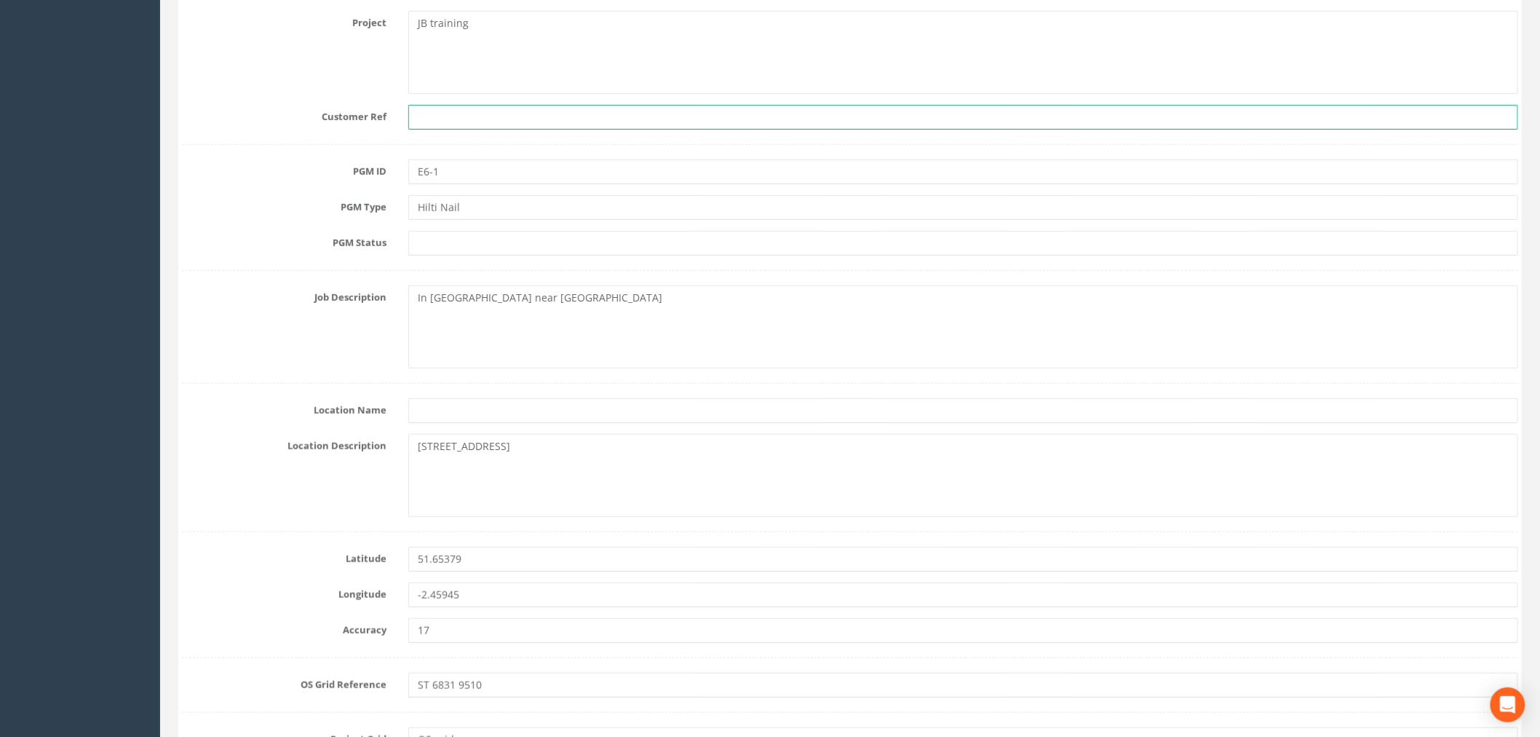
click at [472, 122] on input "text" at bounding box center [963, 117] width 1110 height 25
click at [314, 176] on label "PGM ID" at bounding box center [284, 168] width 226 height 19
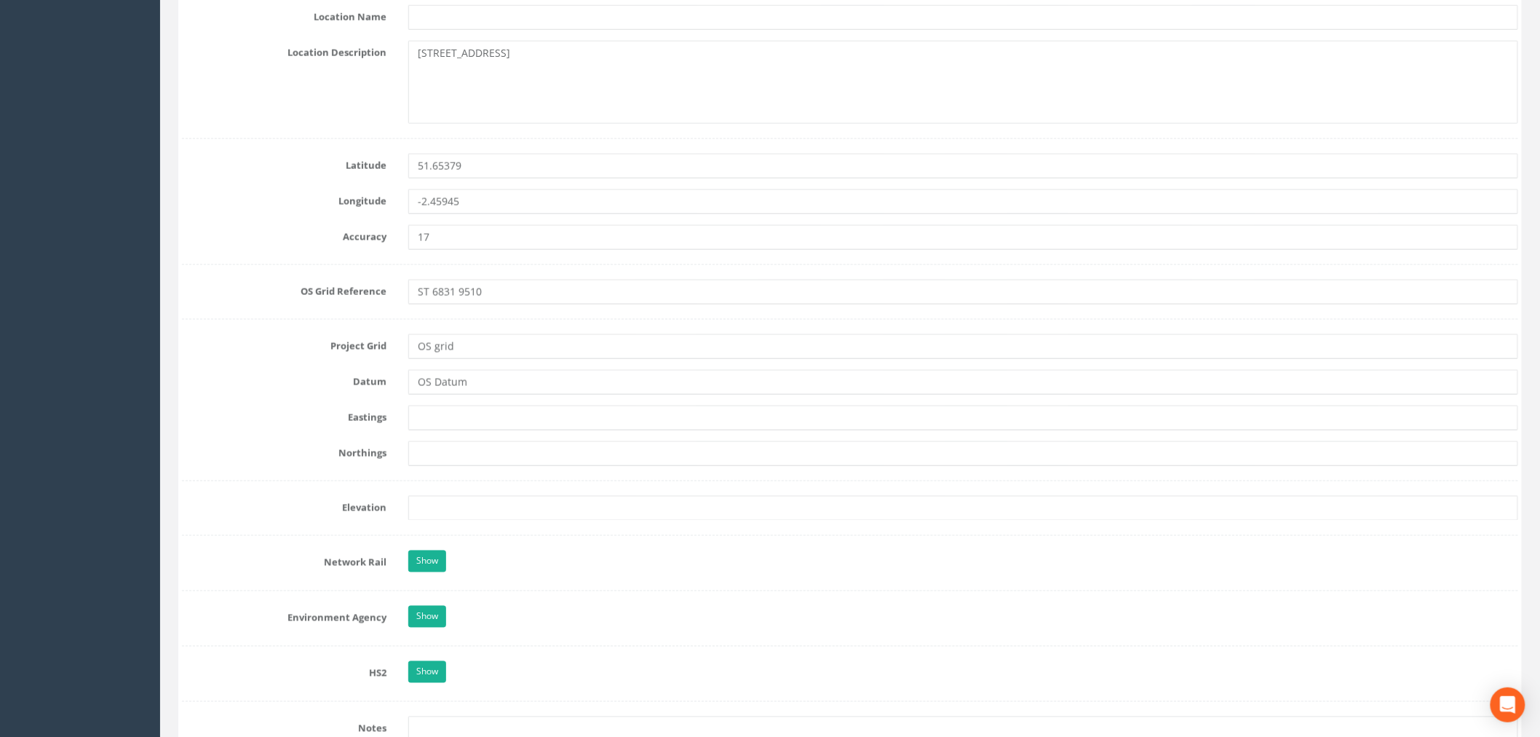
scroll to position [809, 0]
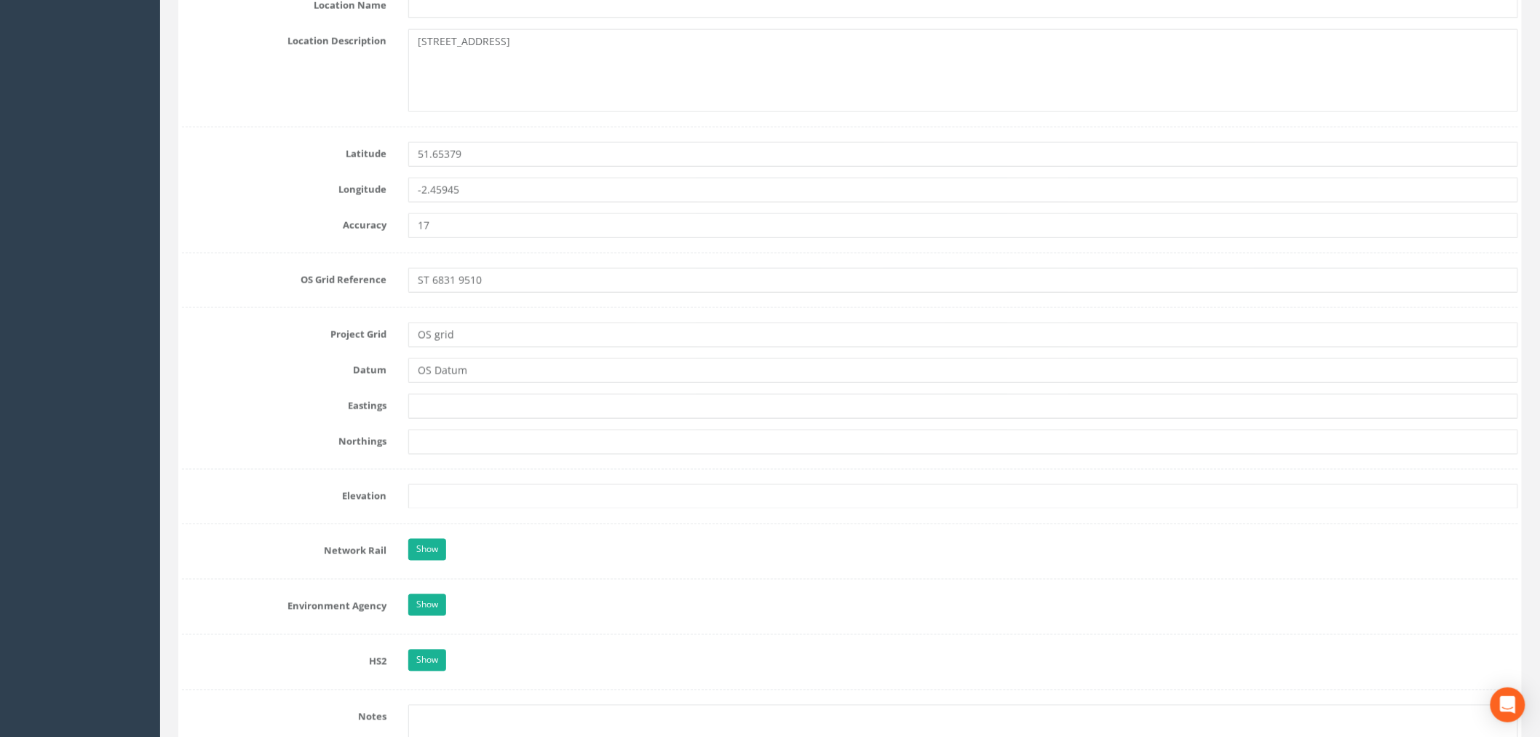
click at [323, 467] on form "Cancel Save Delete Job Number 25jb31638 Job Number Suffix Survey Date [DATE] In…" at bounding box center [850, 480] width 1336 height 2219
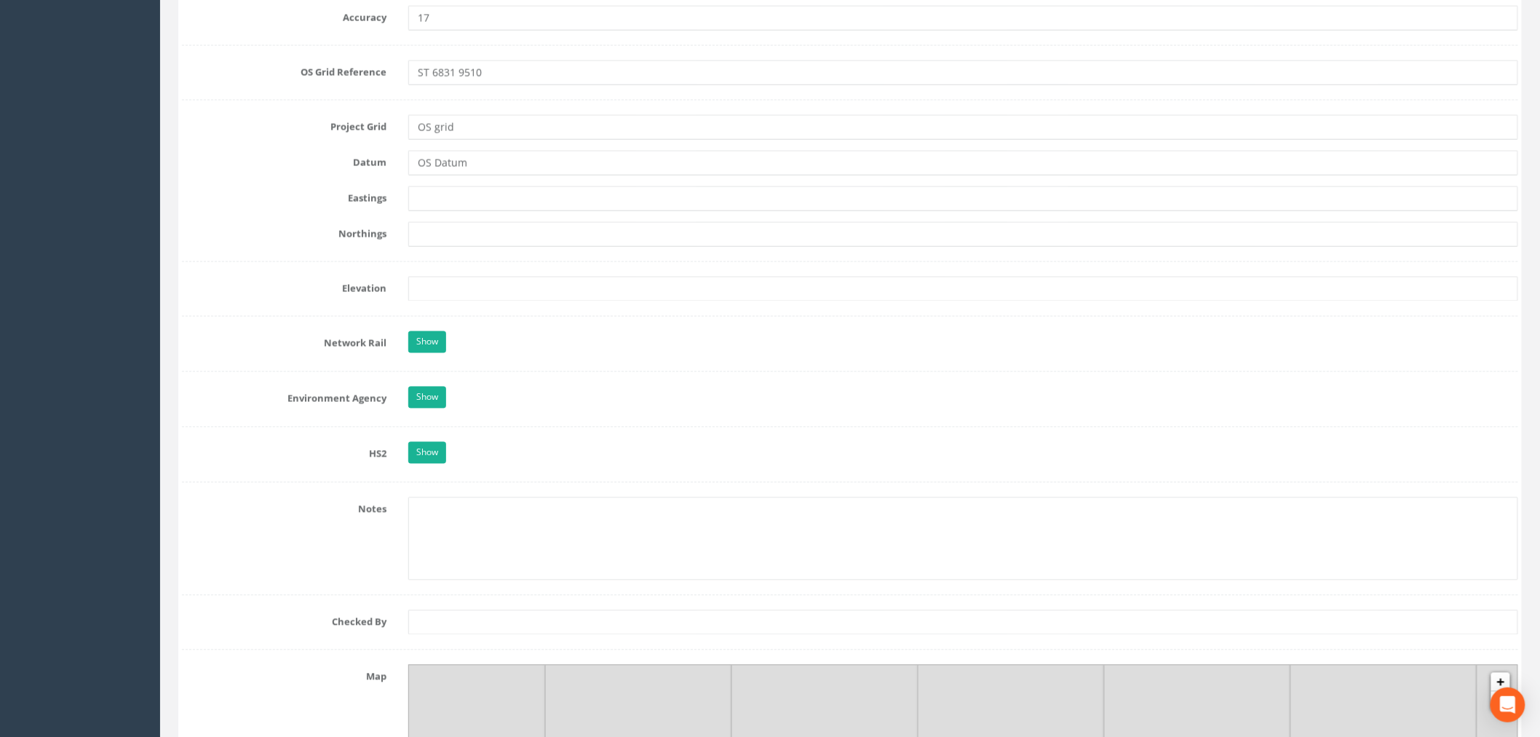
scroll to position [1132, 0]
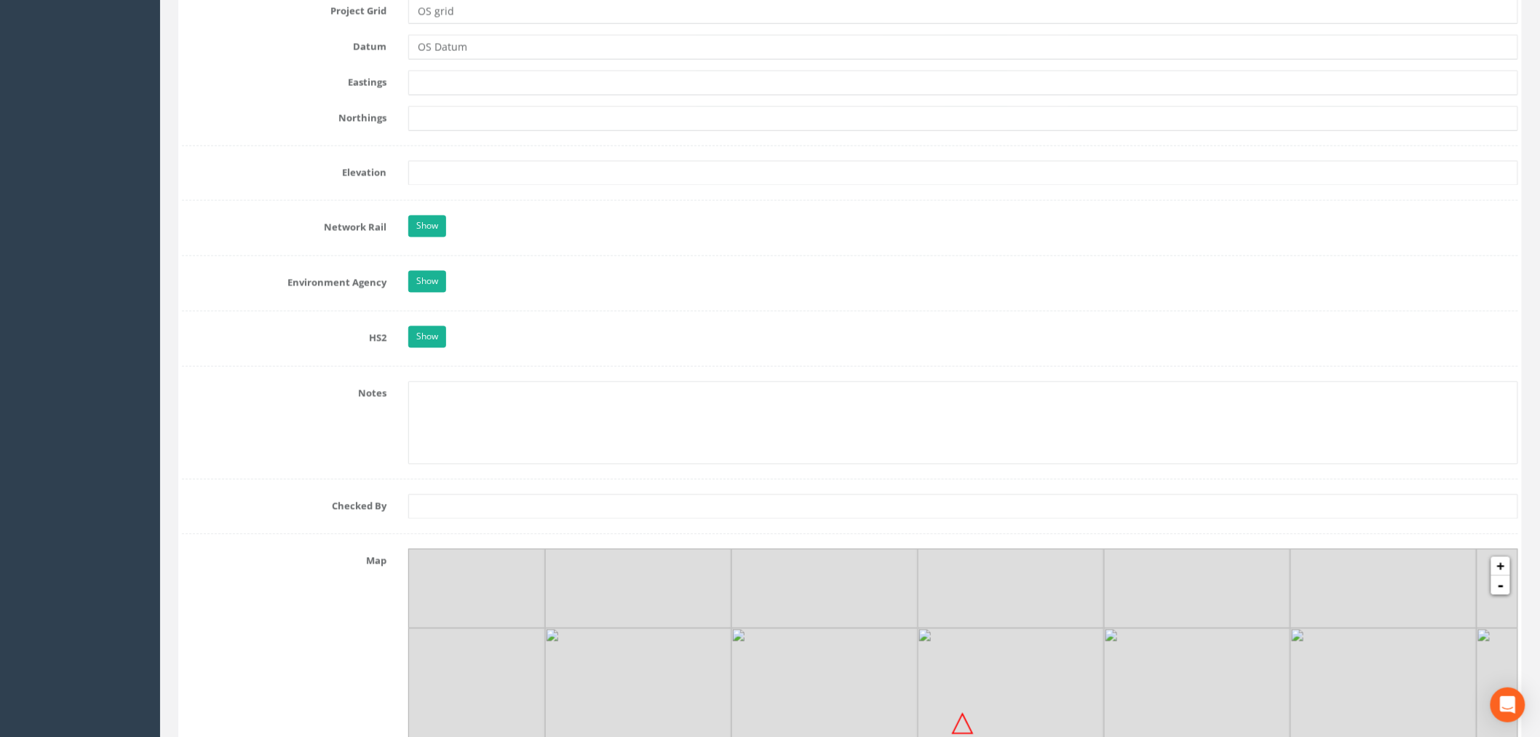
click at [422, 214] on form "Cancel Save Delete Job Number 25jb31638 Job Number Suffix Survey Date [DATE] In…" at bounding box center [850, 157] width 1336 height 2219
click at [428, 221] on link "Show" at bounding box center [427, 226] width 38 height 22
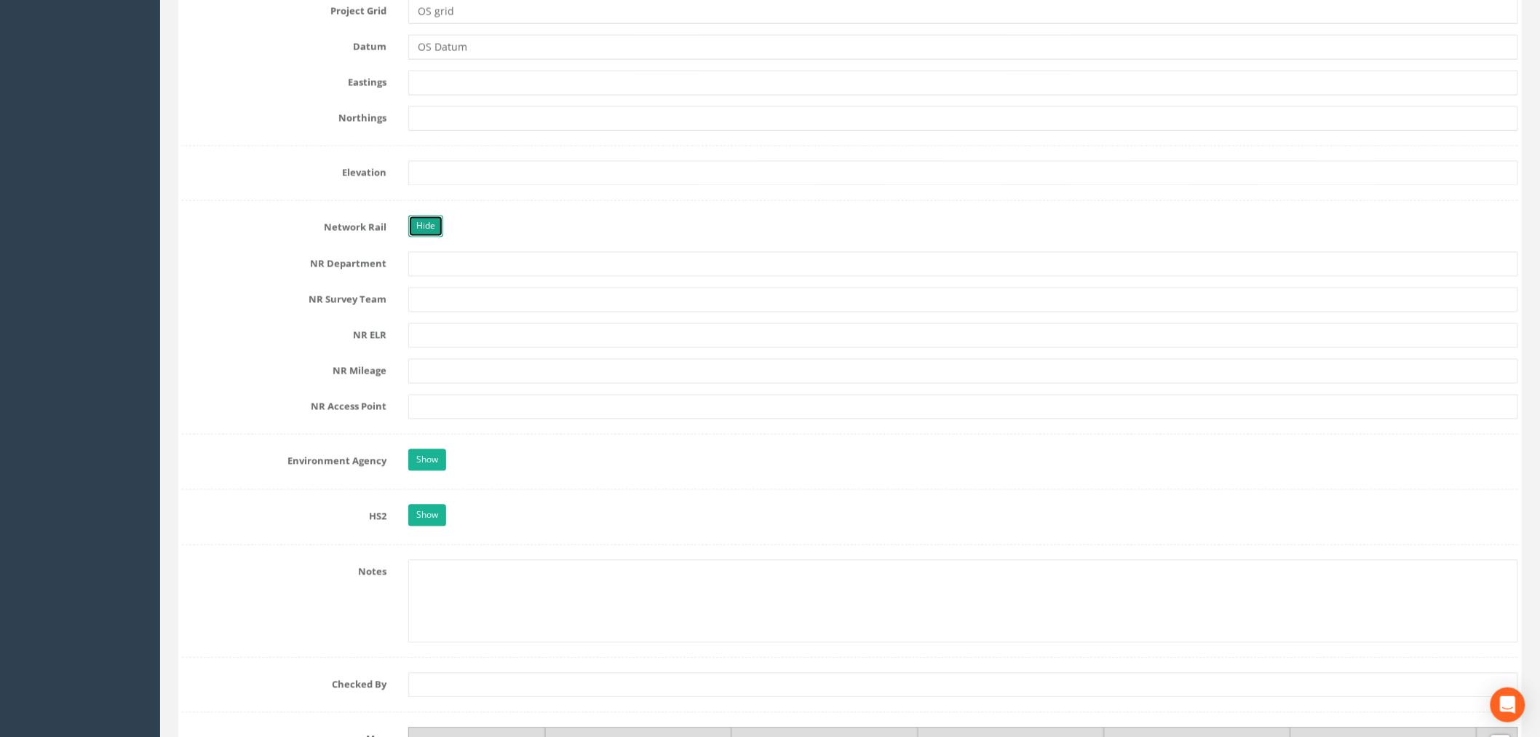
click at [430, 227] on link "Hide" at bounding box center [425, 226] width 35 height 22
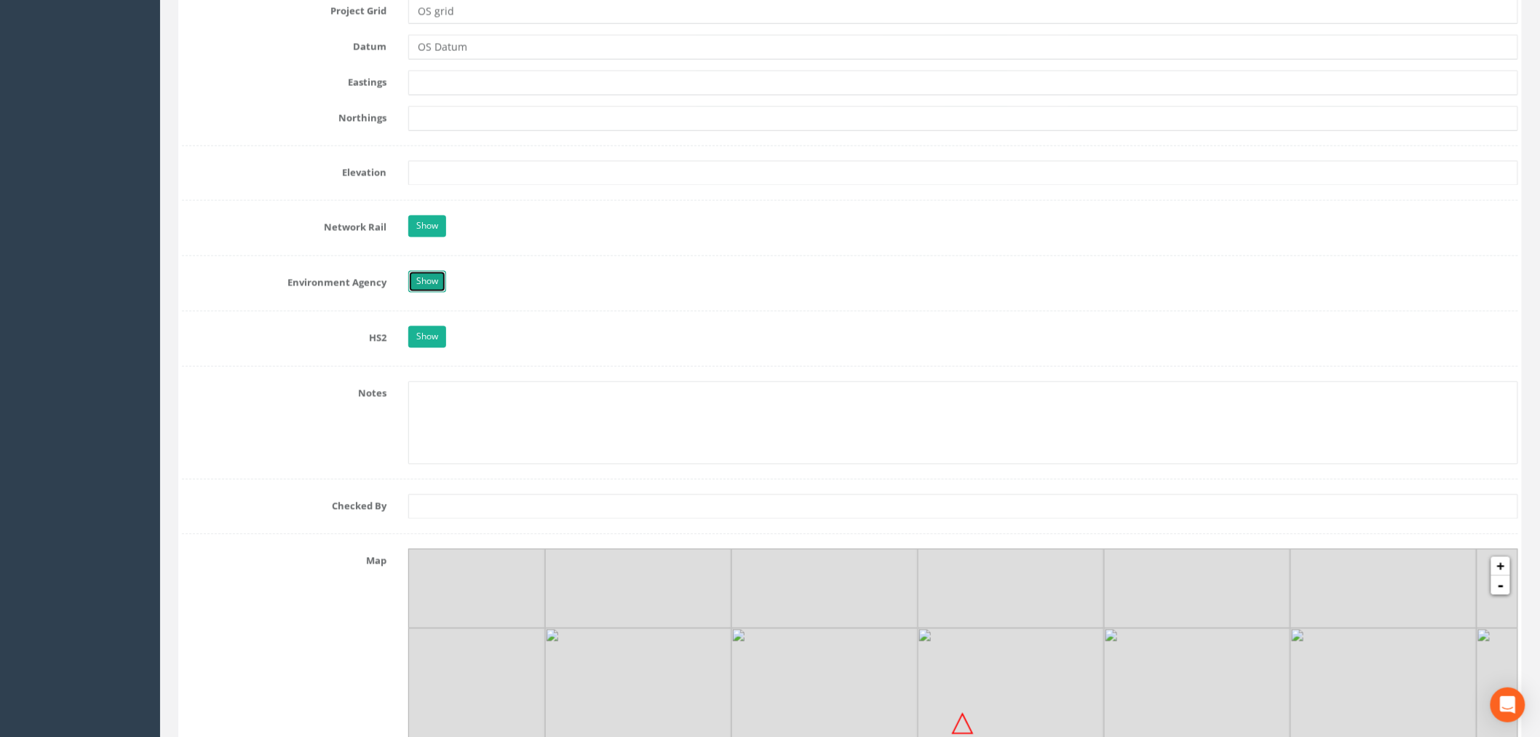
click at [432, 282] on link "Show" at bounding box center [427, 282] width 38 height 22
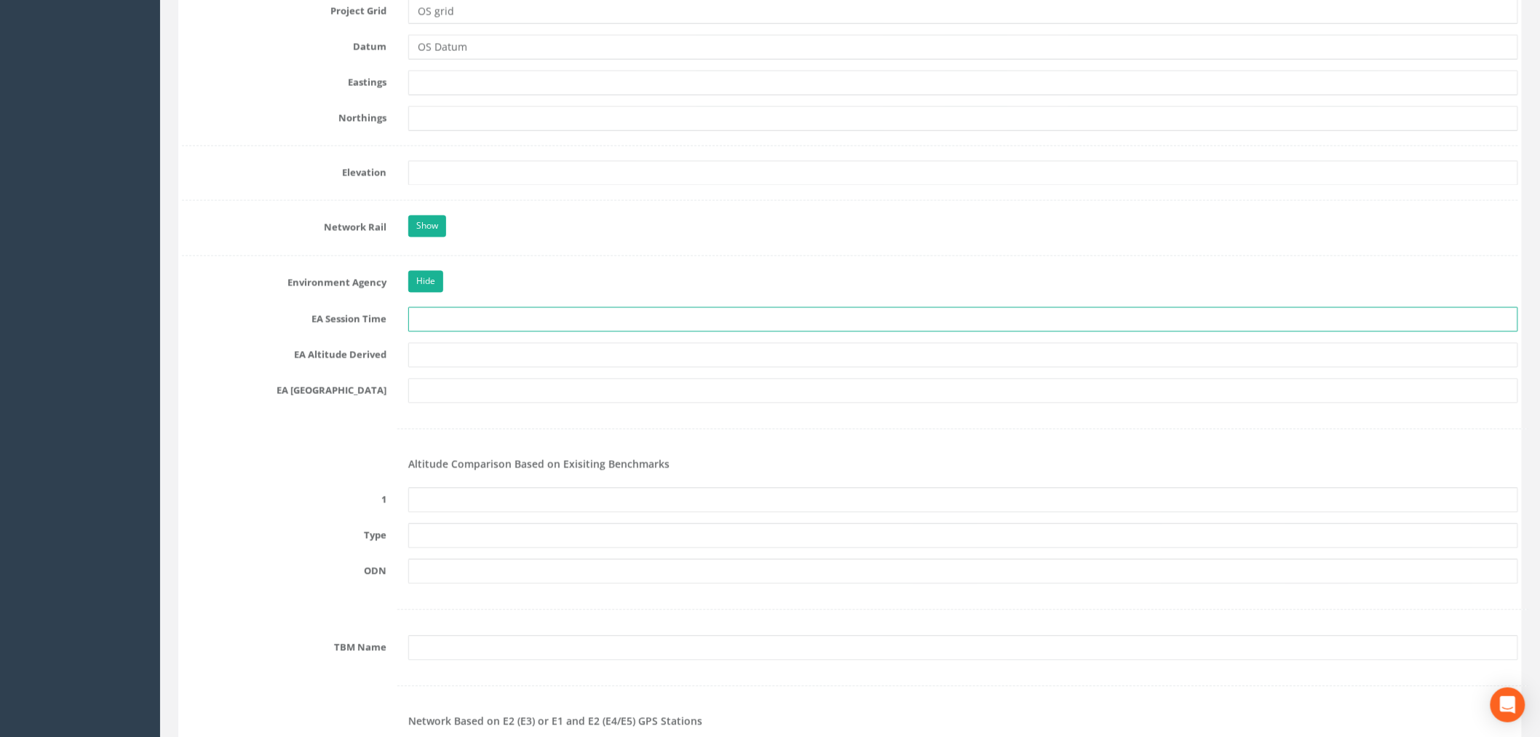
click at [477, 317] on input "text" at bounding box center [963, 319] width 1110 height 25
type input "2 x 3 minutes"
click at [528, 355] on input "text" at bounding box center [963, 355] width 1110 height 25
type input "[PERSON_NAME] VRS/Best Fit Levelling"
click at [467, 388] on input "text" at bounding box center [963, 390] width 1110 height 25
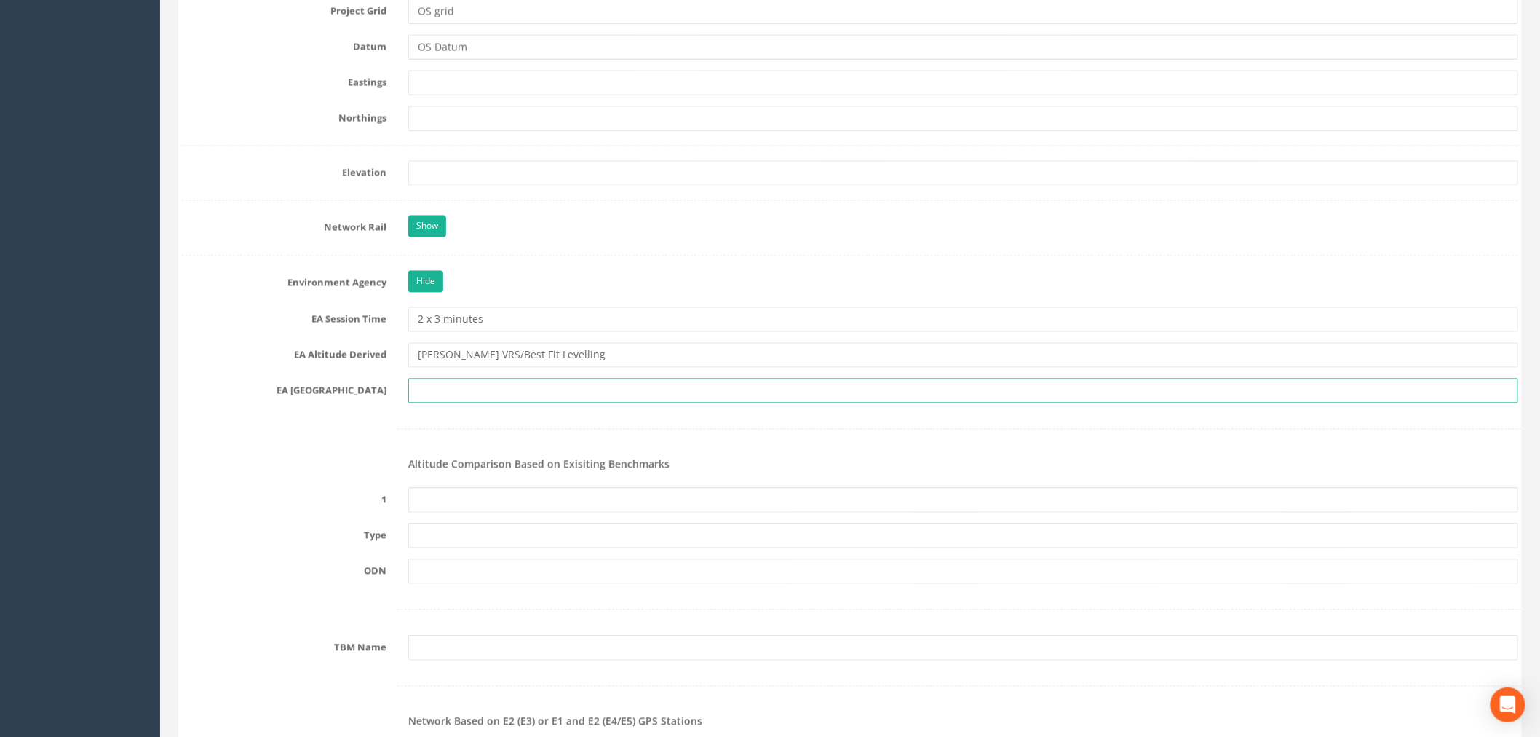
click at [431, 396] on input "text" at bounding box center [963, 390] width 1110 height 25
paste input "ST 06710 89533"
type input "ST 0689"
click at [432, 416] on div at bounding box center [850, 429] width 1358 height 30
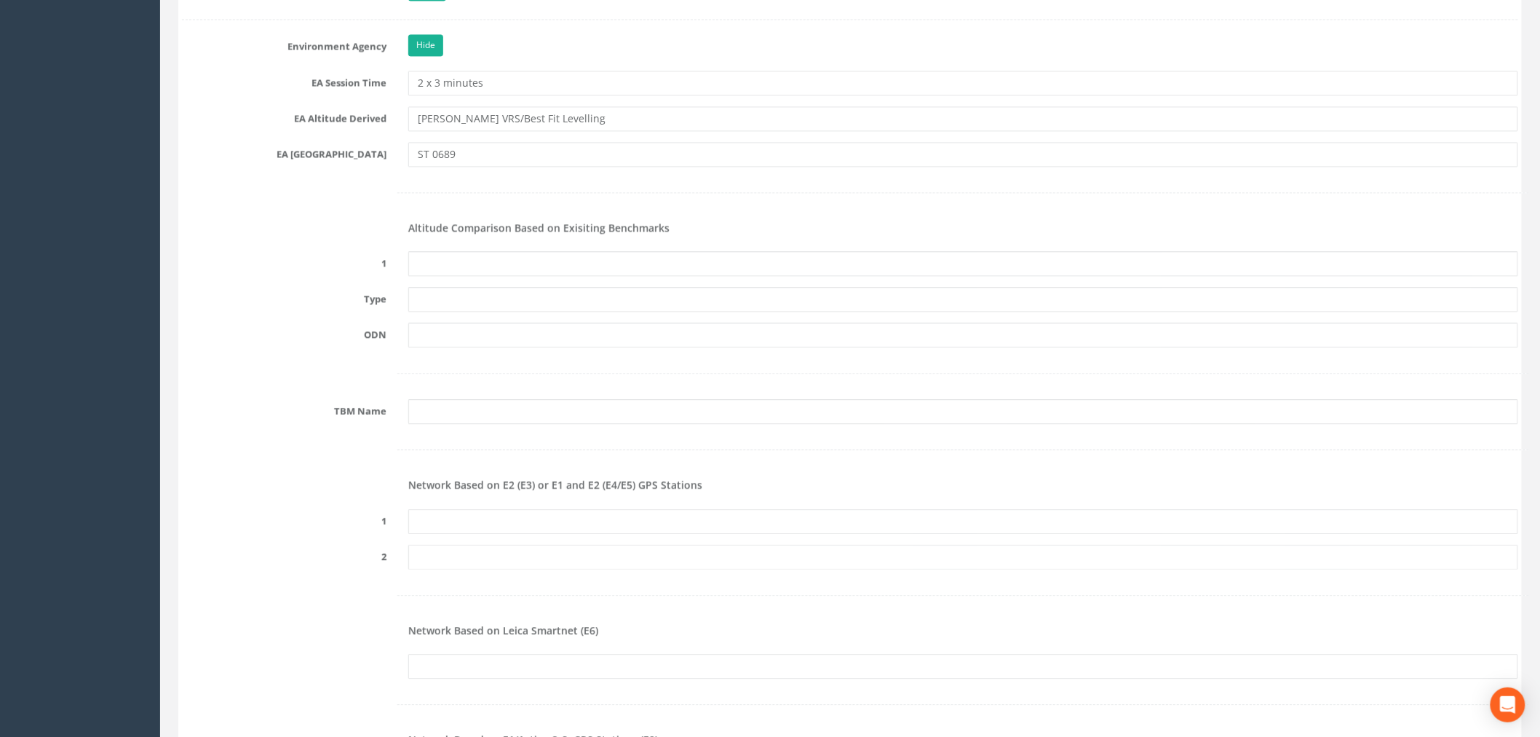
scroll to position [1374, 0]
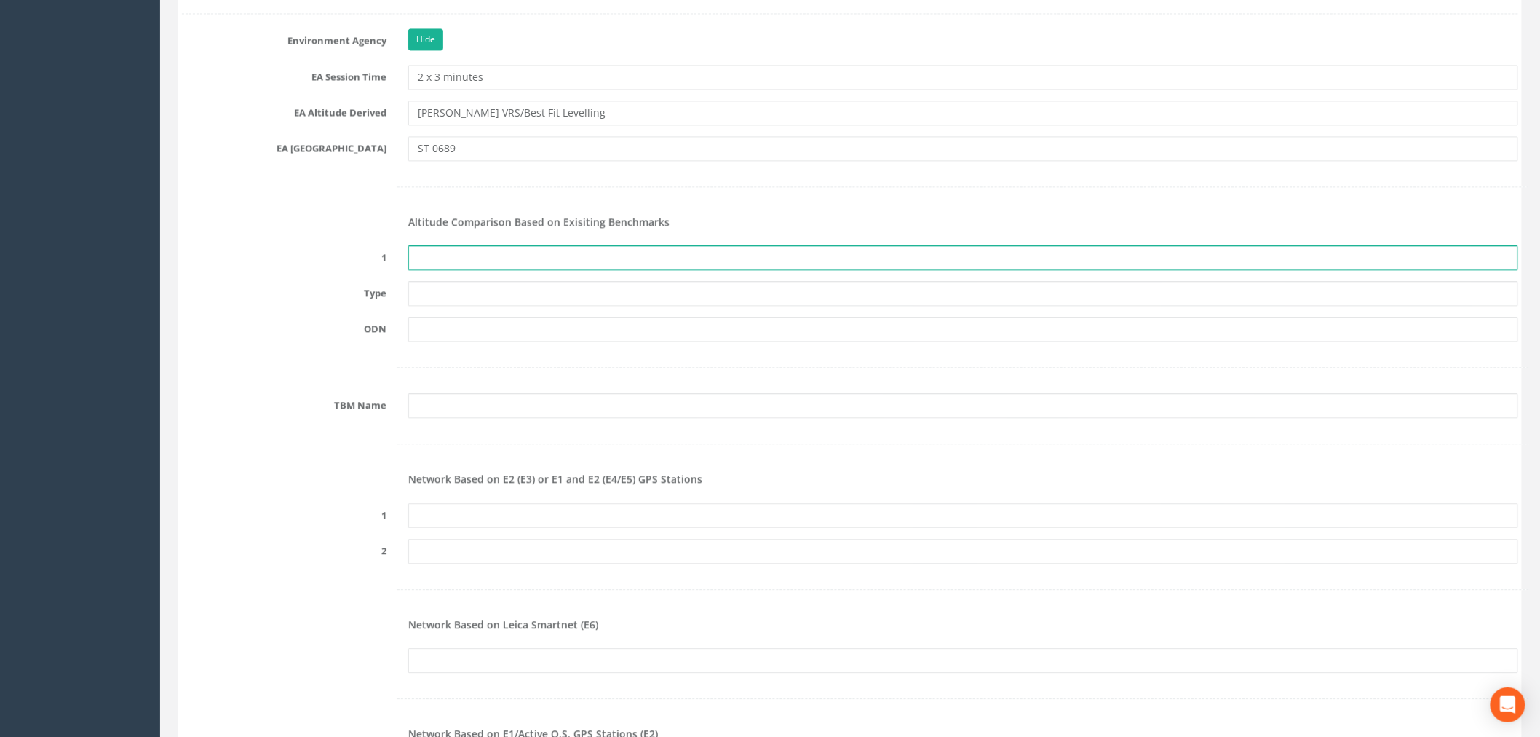
click at [641, 246] on input "text" at bounding box center [963, 257] width 1110 height 25
type input "None"
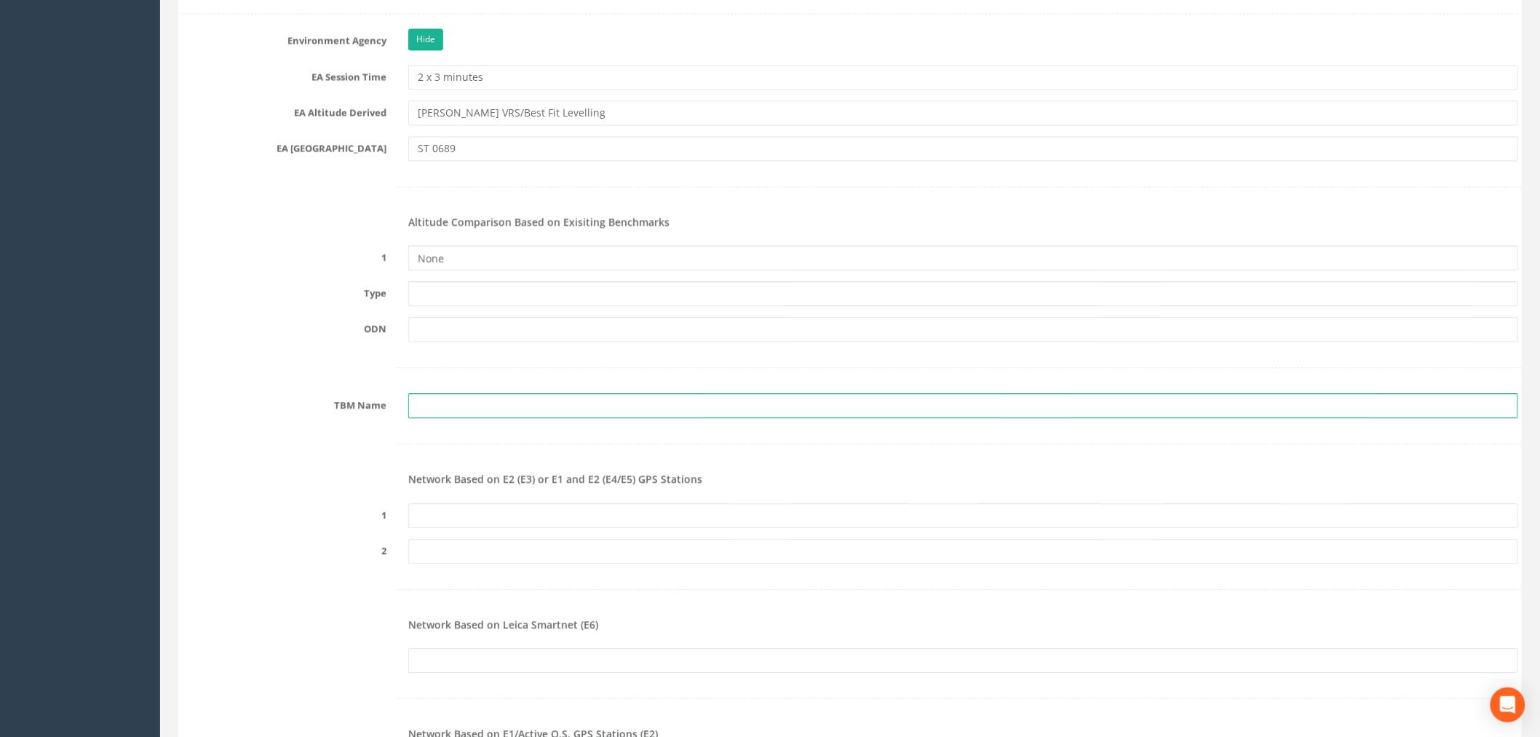
click at [476, 401] on input "text" at bounding box center [963, 405] width 1110 height 25
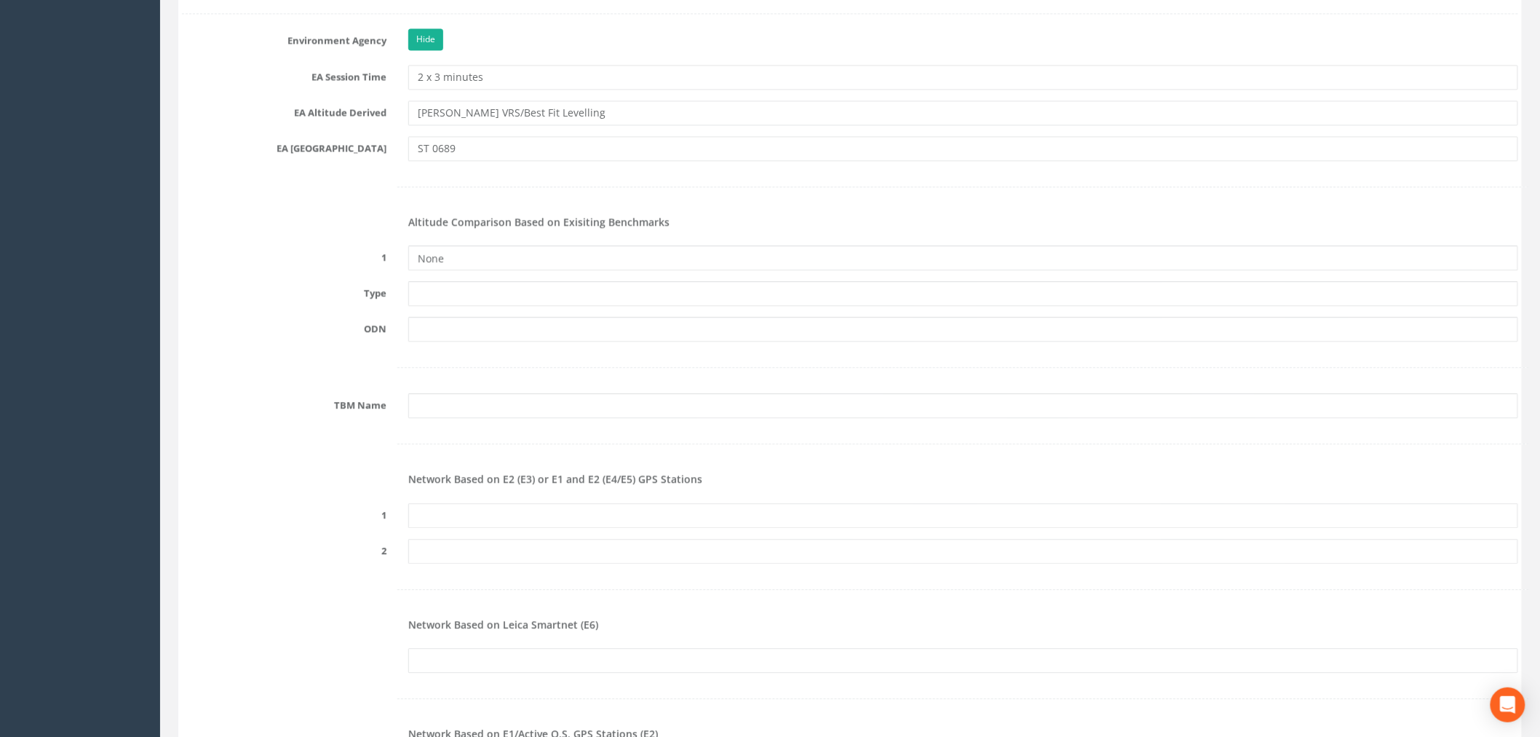
click at [346, 413] on div "TBM Name" at bounding box center [850, 405] width 1358 height 25
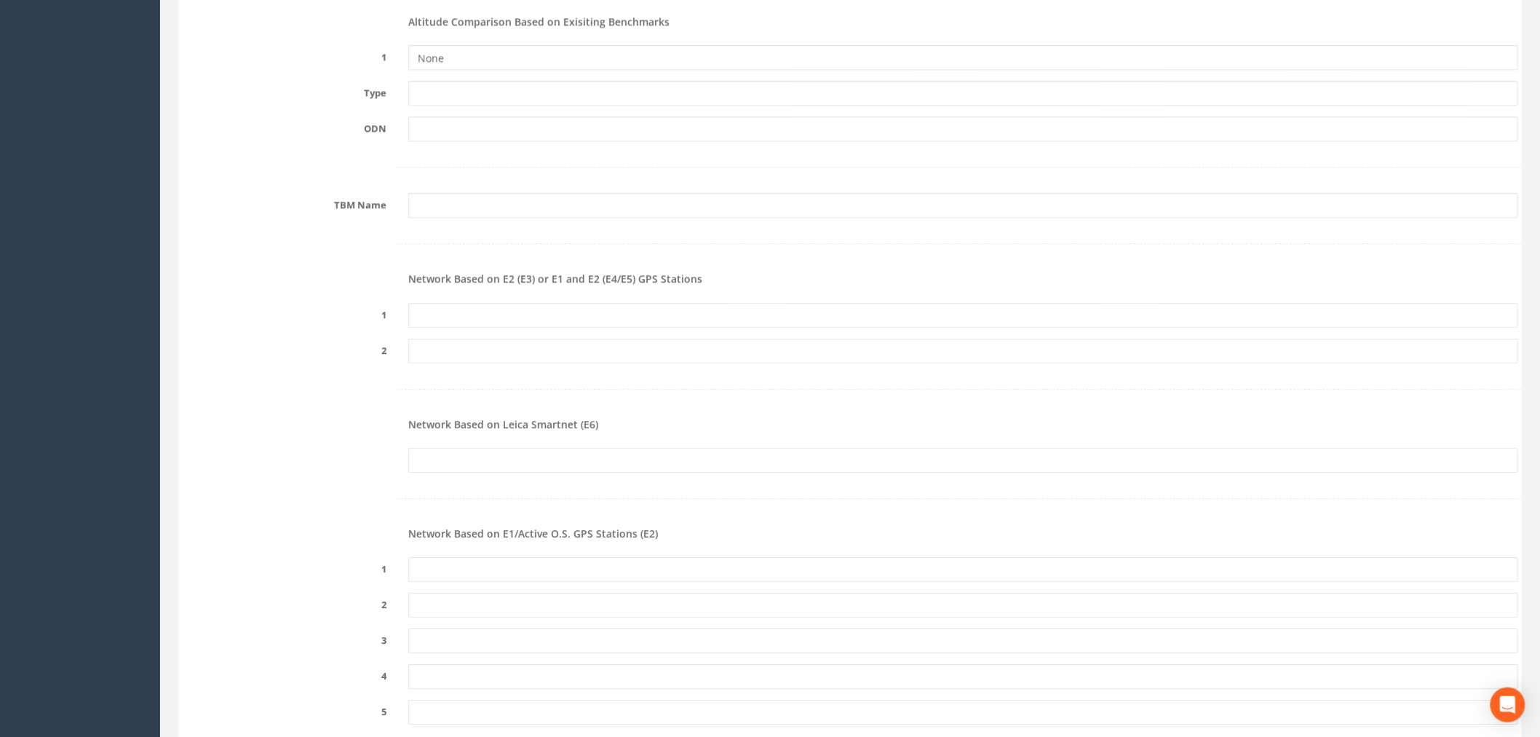
scroll to position [1617, 0]
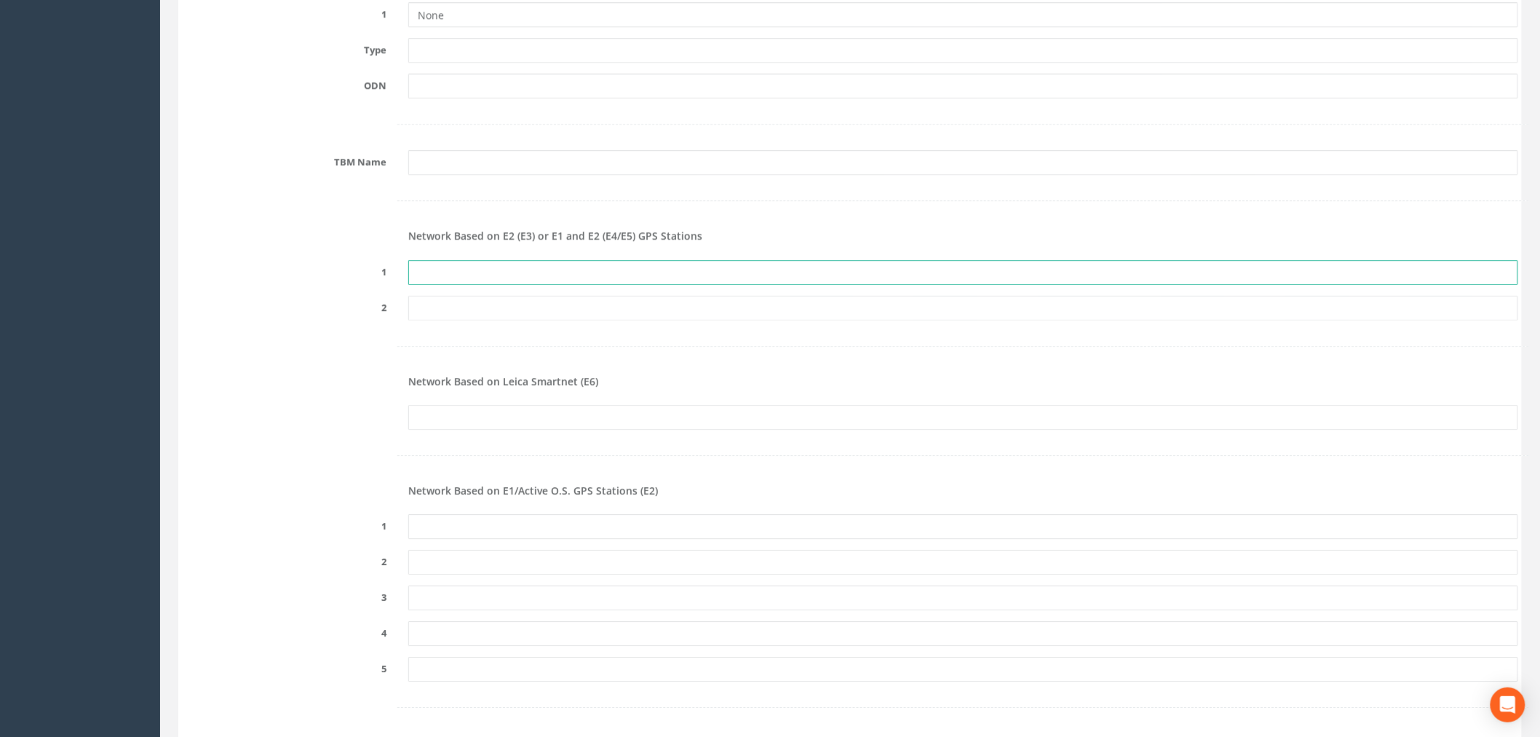
click at [544, 272] on input "text" at bounding box center [963, 272] width 1110 height 25
click at [325, 275] on label "1" at bounding box center [284, 269] width 226 height 19
click at [510, 271] on input "text" at bounding box center [963, 272] width 1110 height 25
paste input "PRS731591056099"
type input "PRS731591056099"
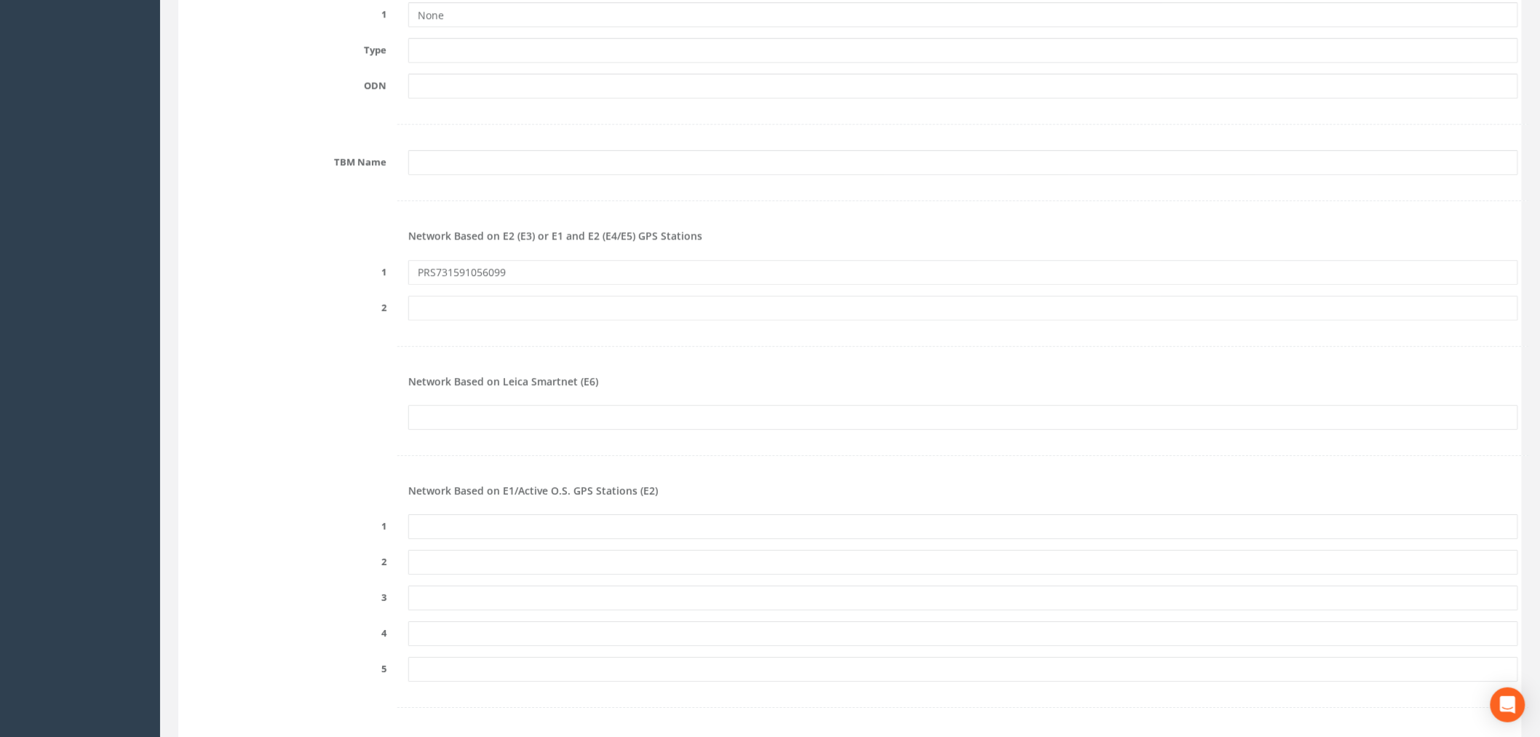
click at [335, 314] on label "2" at bounding box center [284, 304] width 226 height 19
click at [450, 424] on input "text" at bounding box center [963, 417] width 1110 height 25
paste input "PRS731591056099"
type input "PRS731591056099"
drag, startPoint x: 461, startPoint y: 530, endPoint x: 453, endPoint y: 528, distance: 8.9
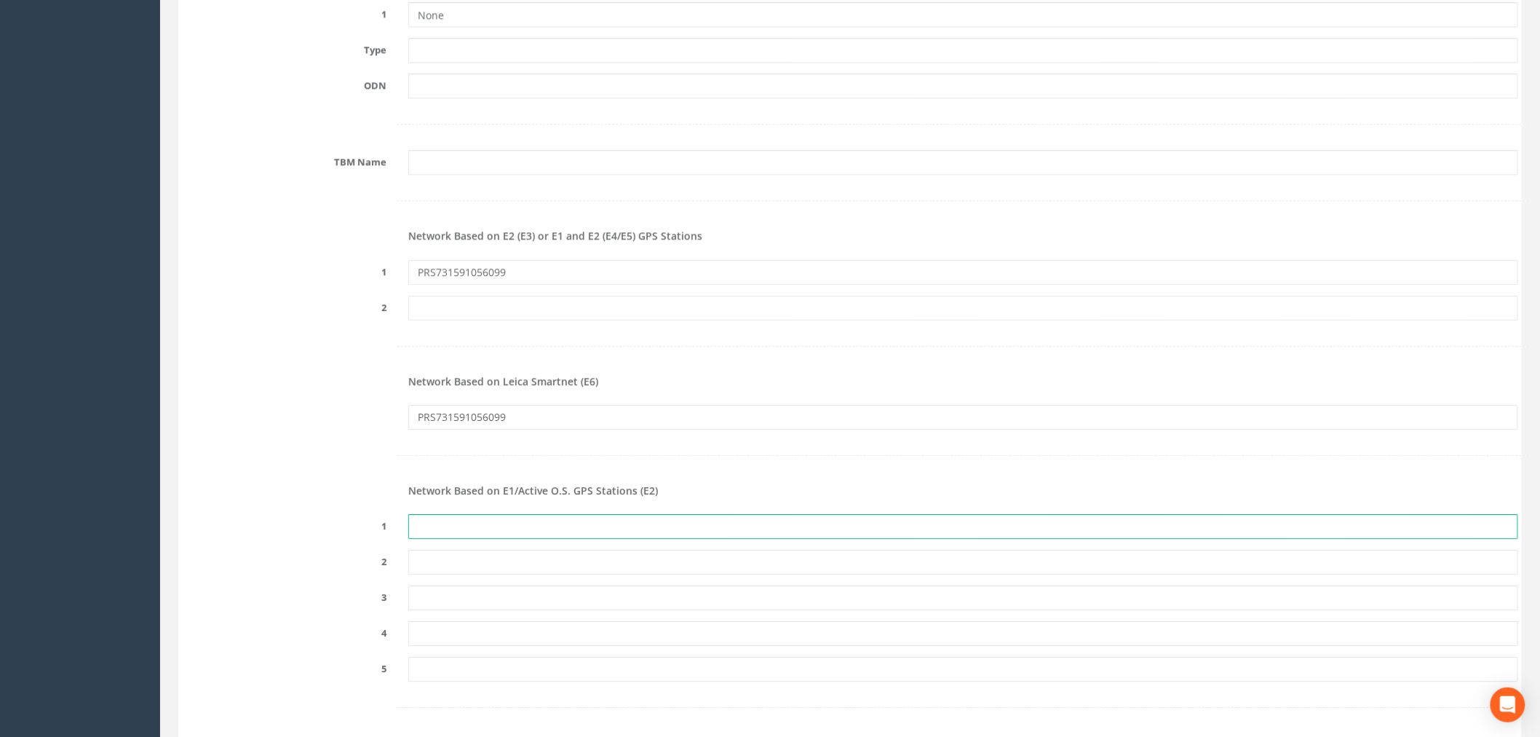
click at [461, 530] on input "text" at bounding box center [963, 526] width 1110 height 25
paste input "PRS731591056099"
type input "PRS731591056099"
click at [325, 468] on div at bounding box center [850, 455] width 1358 height 30
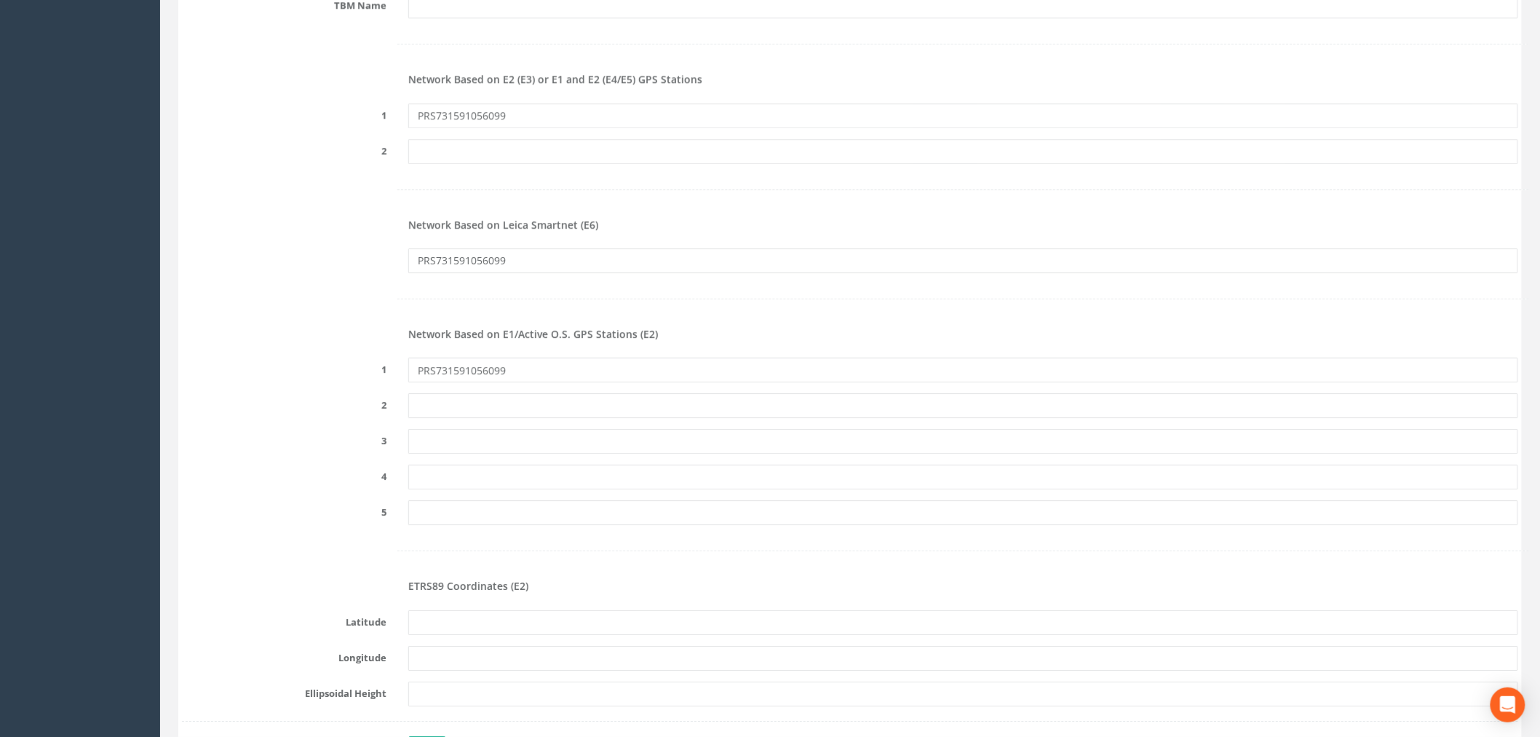
scroll to position [1779, 0]
click at [277, 268] on div "PRS731591056099" at bounding box center [850, 255] width 1358 height 25
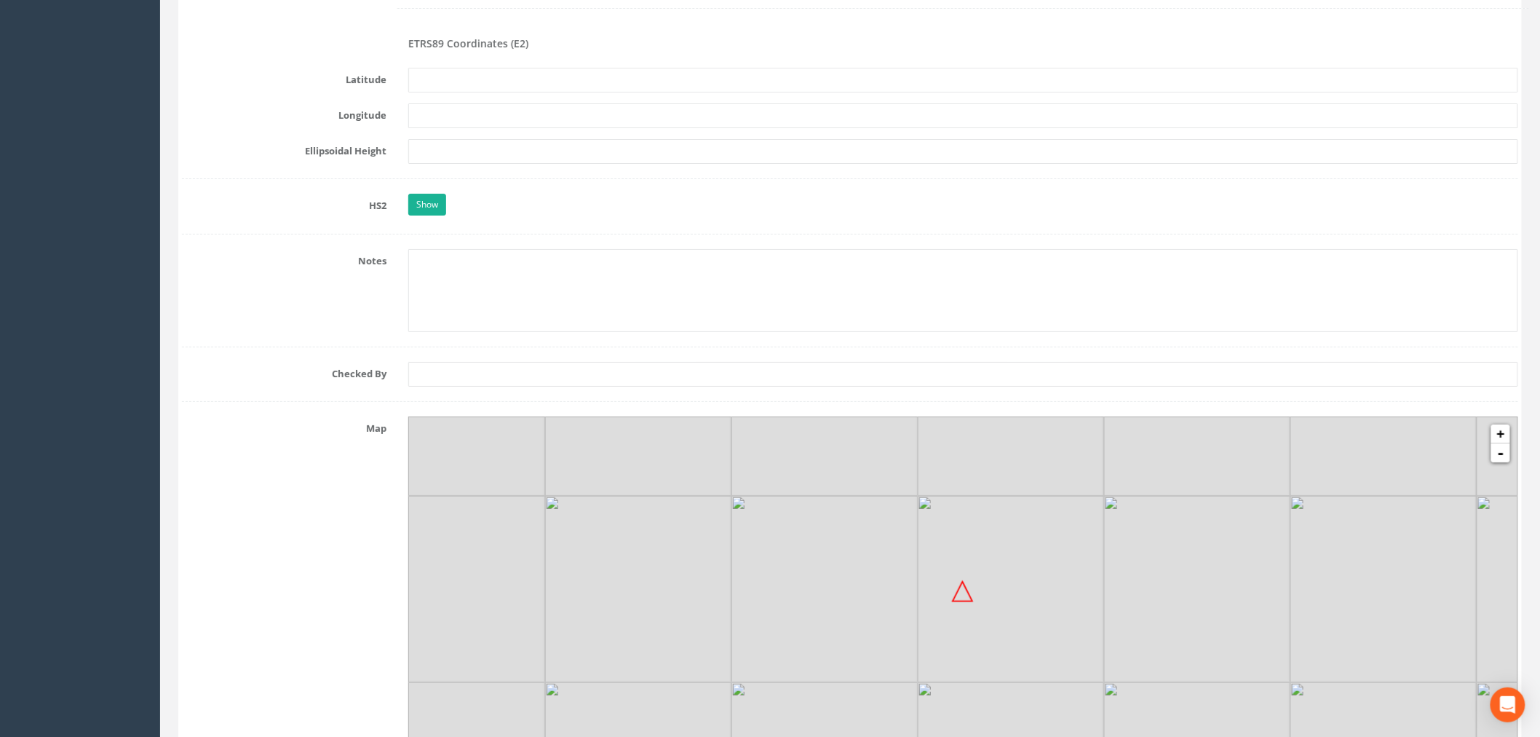
scroll to position [2345, 0]
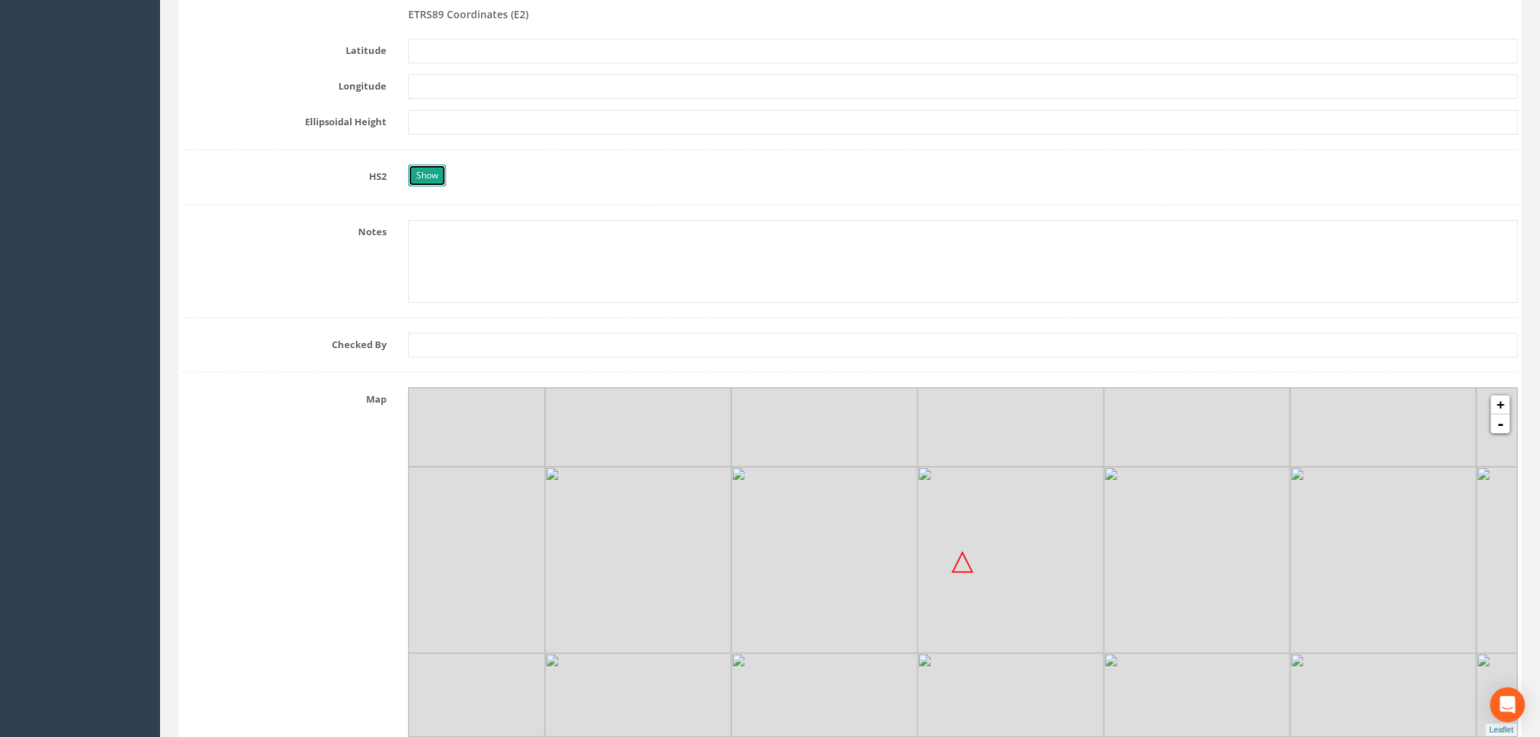
click at [434, 165] on link "Show" at bounding box center [427, 175] width 38 height 22
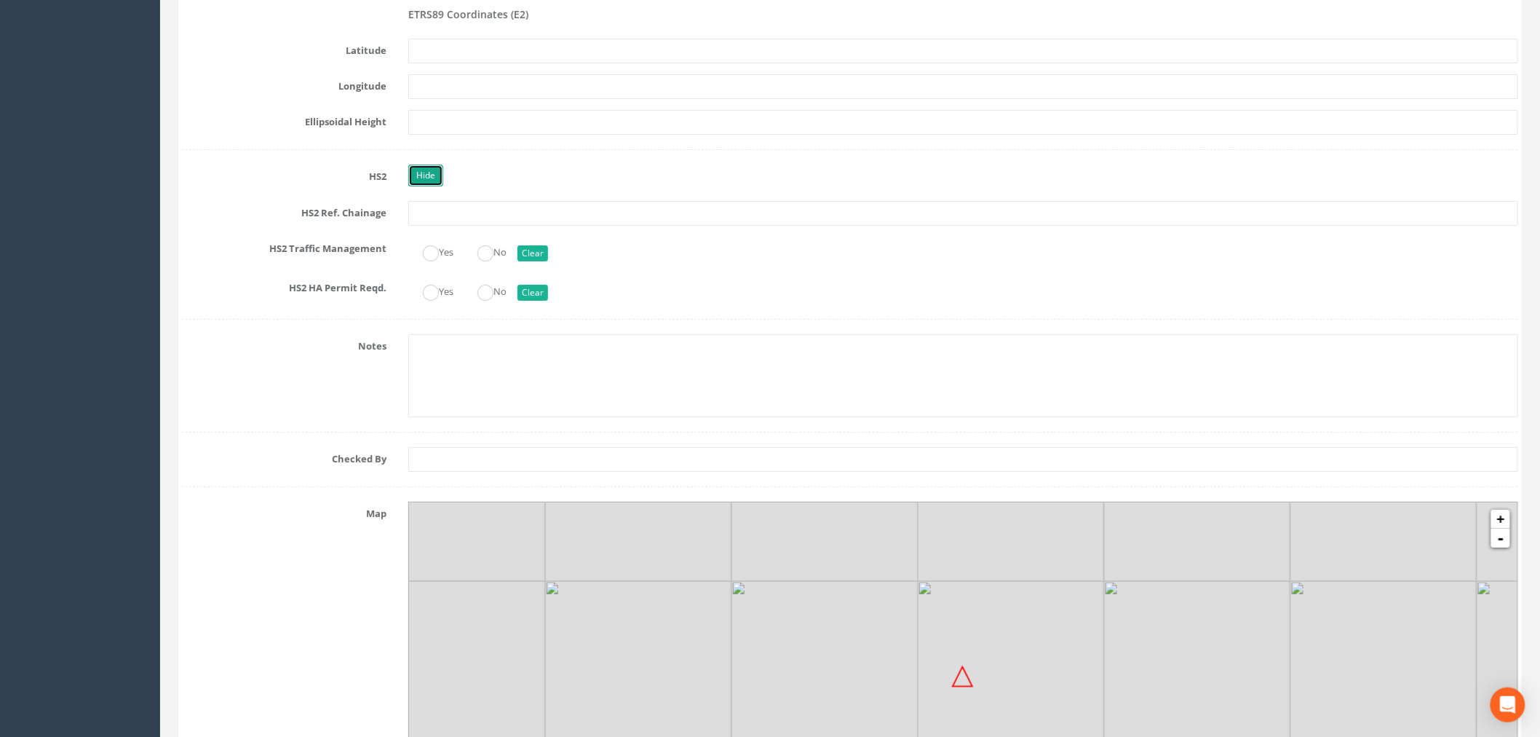
click at [431, 170] on link "Hide" at bounding box center [425, 175] width 35 height 22
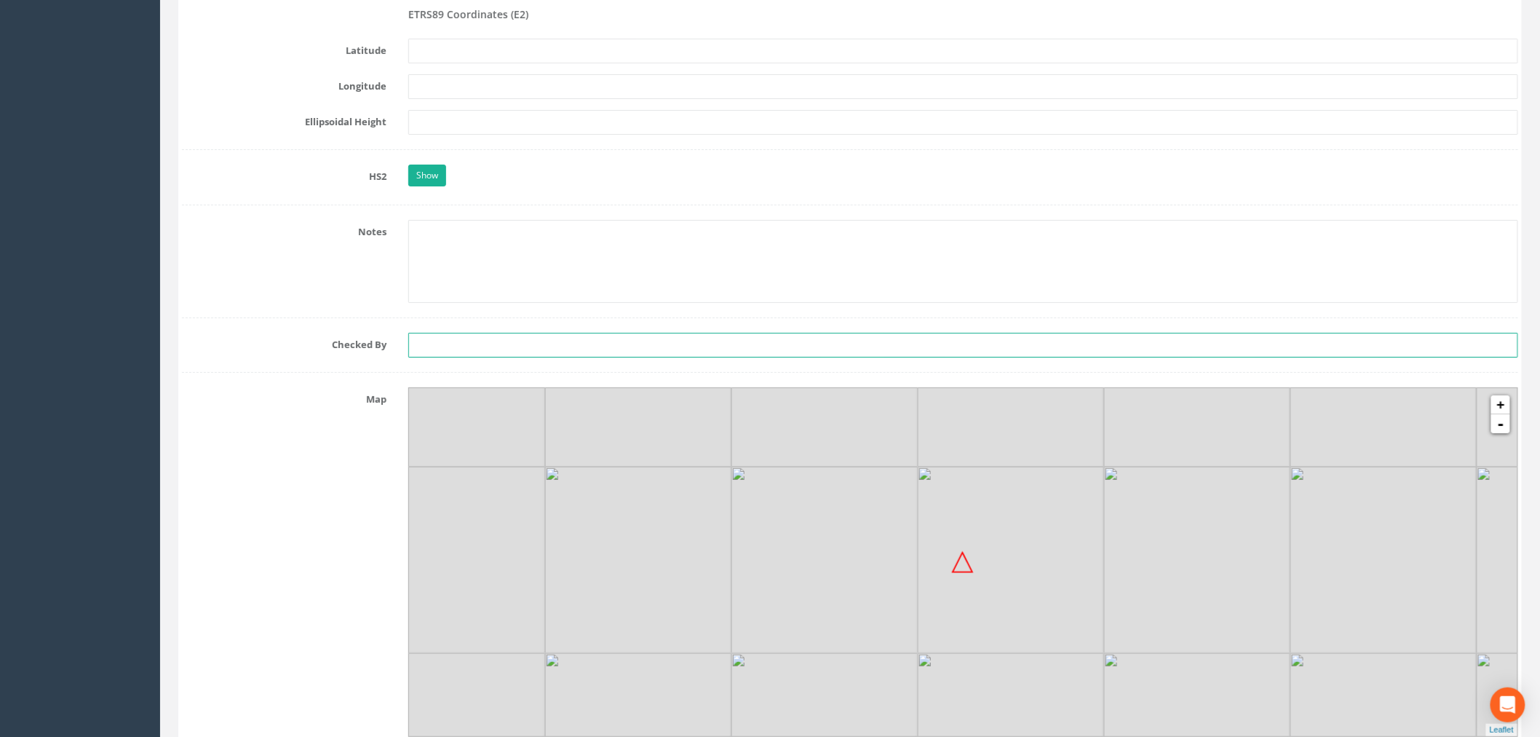
click at [481, 350] on input "text" at bounding box center [963, 345] width 1110 height 25
click at [250, 347] on label "Checked By" at bounding box center [284, 342] width 226 height 19
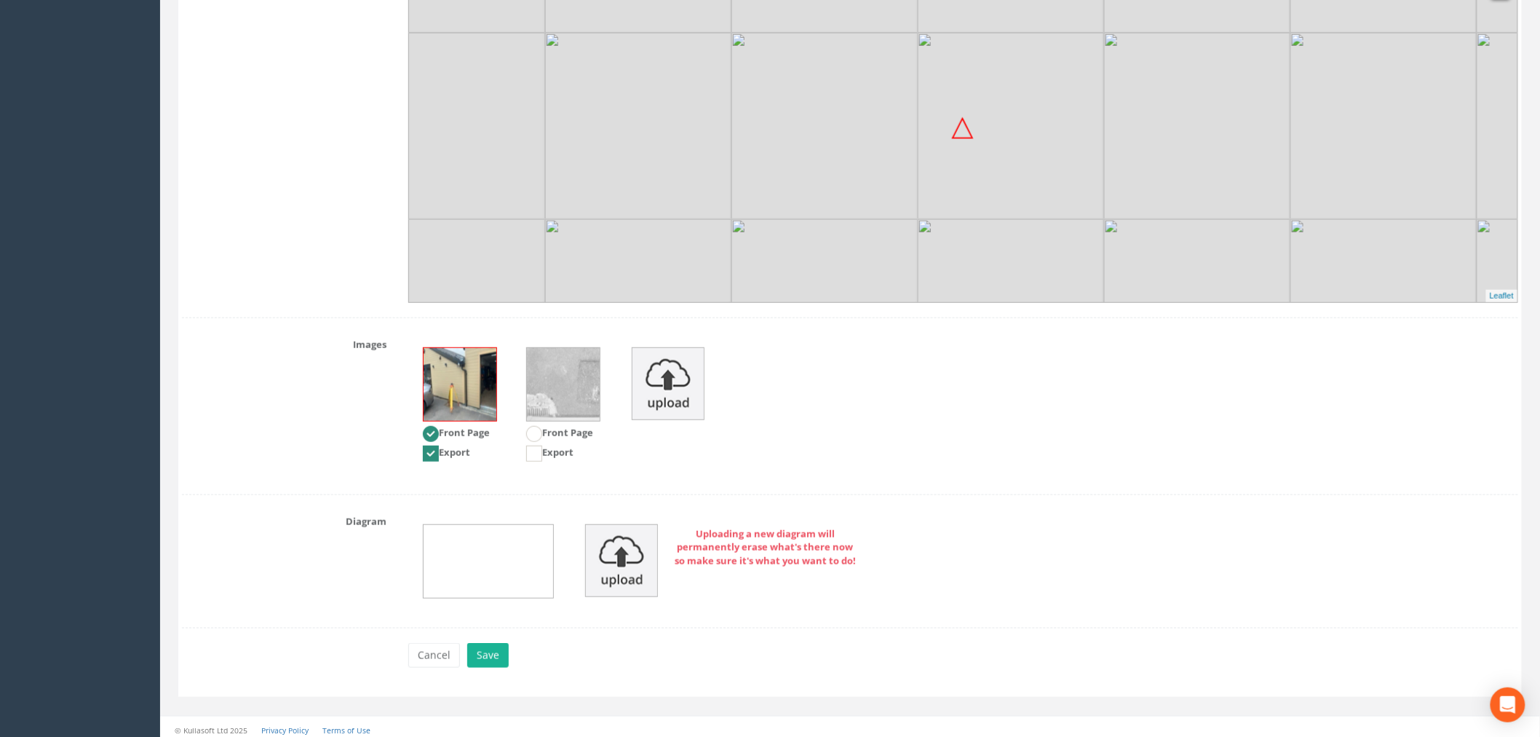
scroll to position [2790, 0]
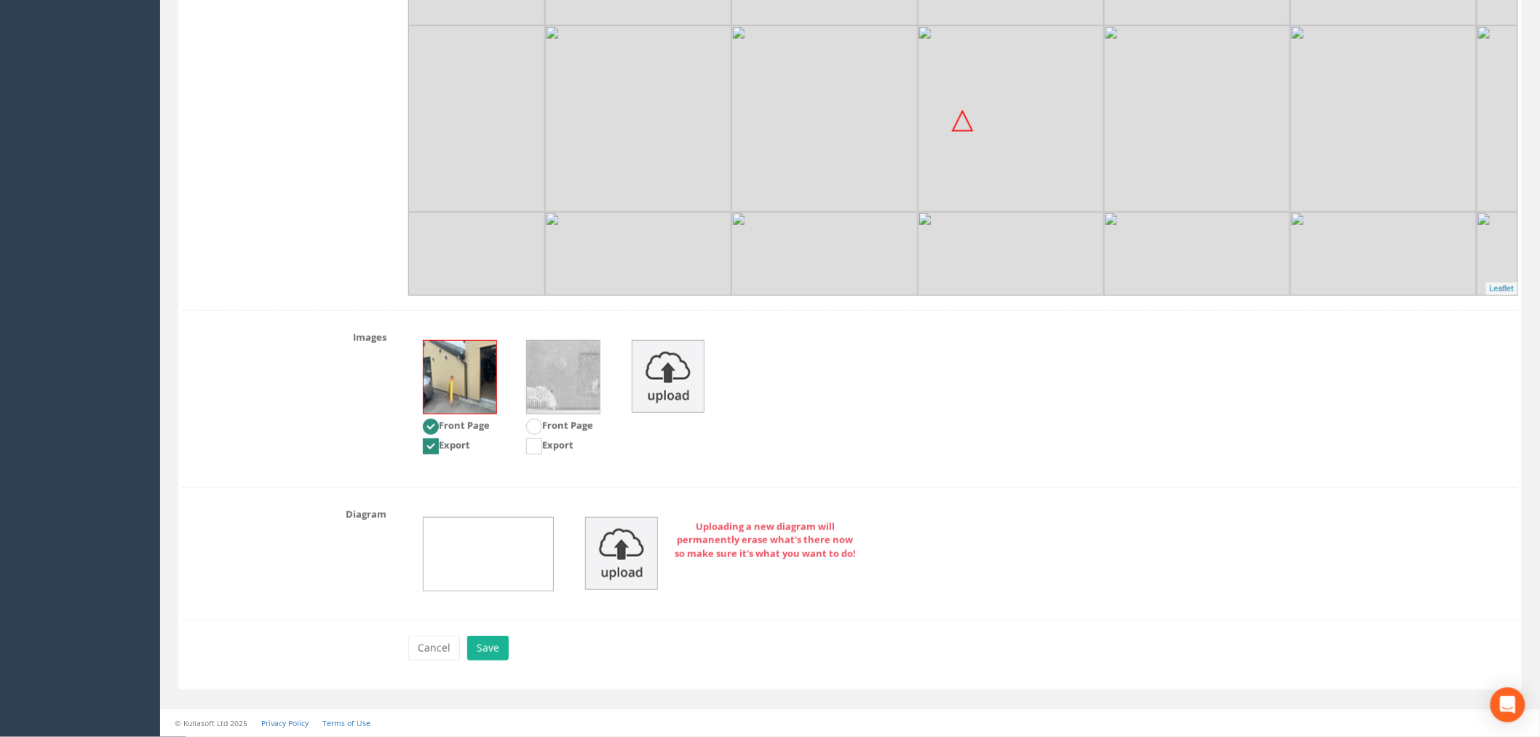
click at [543, 377] on img at bounding box center [563, 377] width 73 height 73
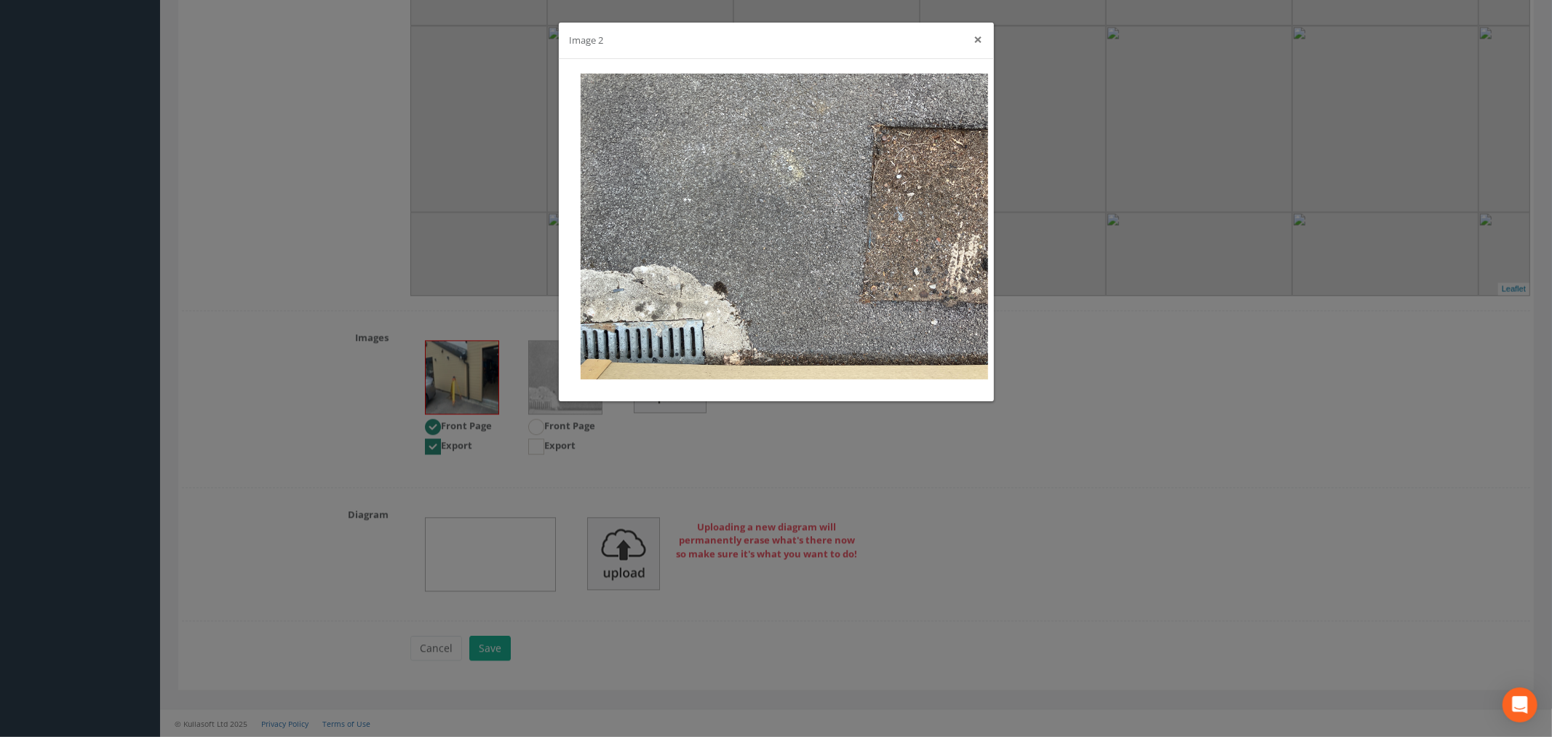
click at [983, 39] on button "×" at bounding box center [979, 39] width 9 height 15
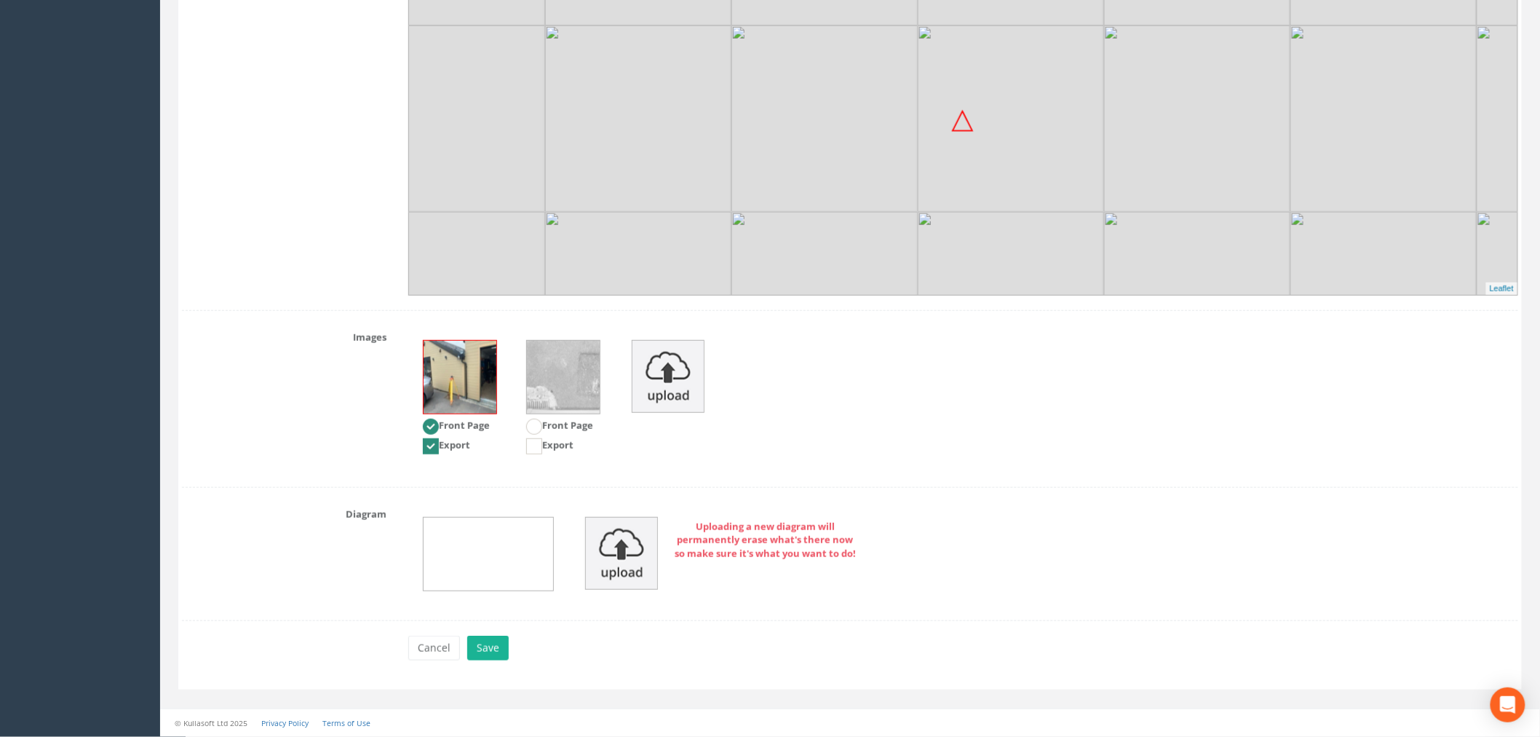
click at [509, 551] on img at bounding box center [489, 553] width 130 height 73
click at [512, 563] on img at bounding box center [489, 553] width 130 height 73
click at [622, 552] on img at bounding box center [621, 553] width 73 height 73
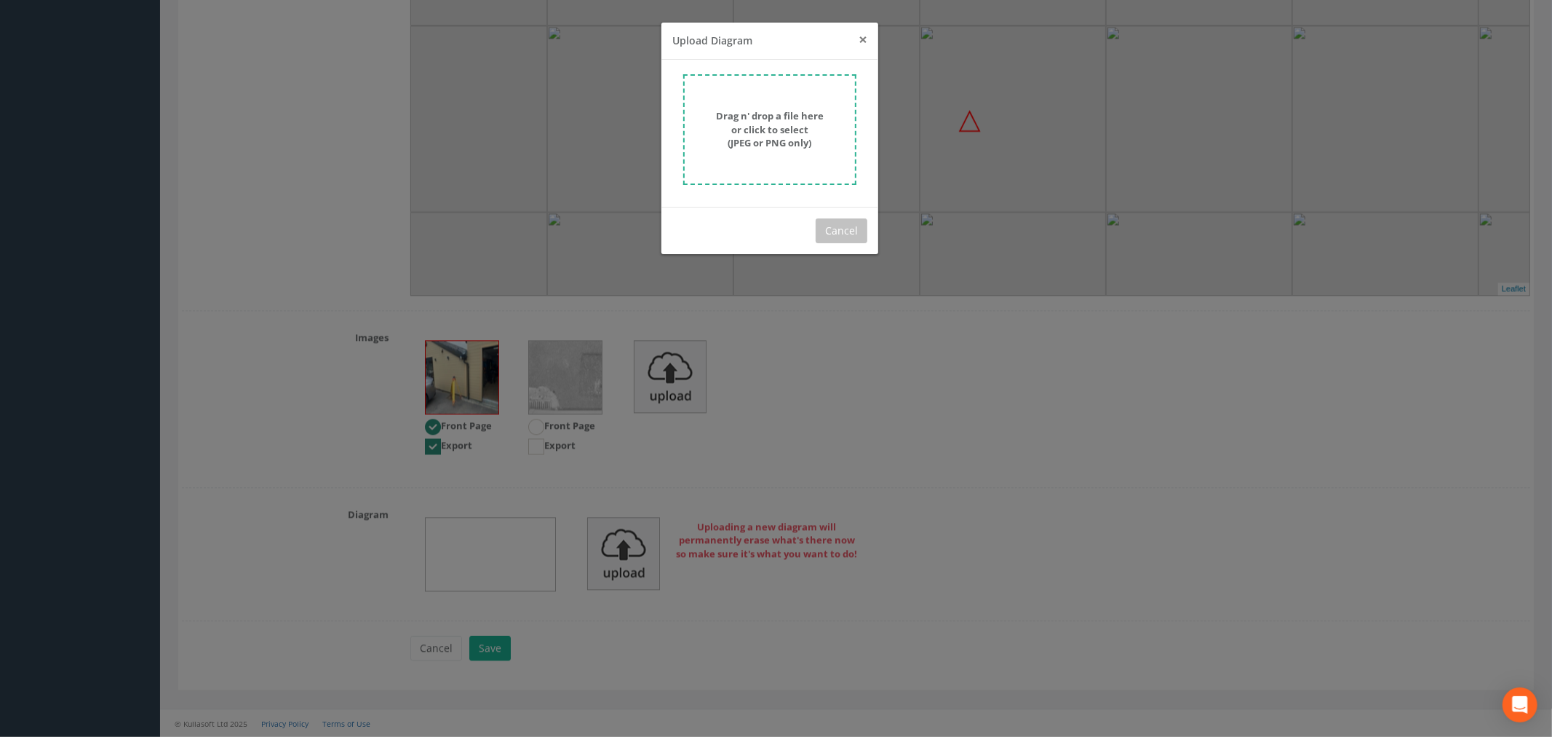
click at [860, 41] on span "×" at bounding box center [863, 39] width 9 height 20
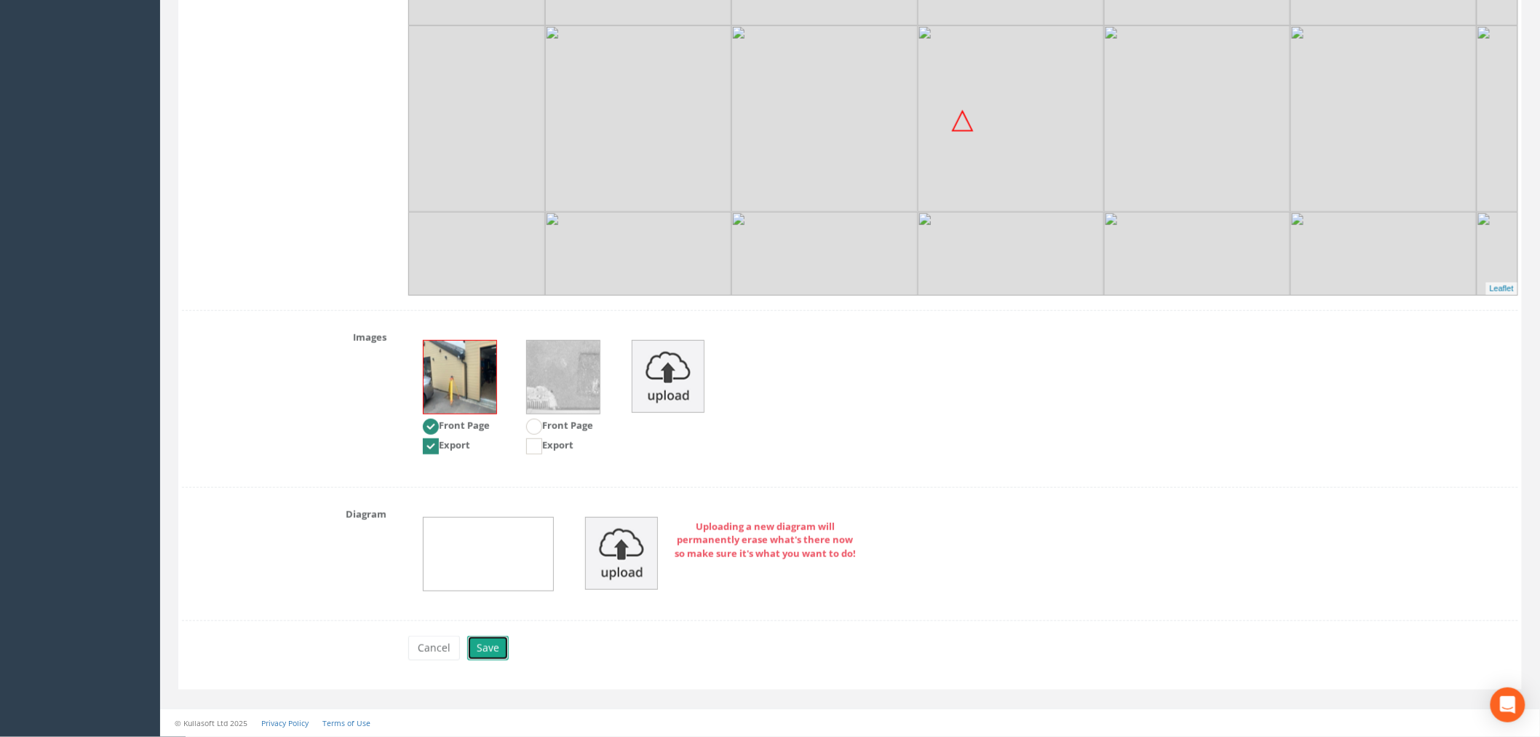
click at [499, 649] on button "Save" at bounding box center [487, 647] width 41 height 25
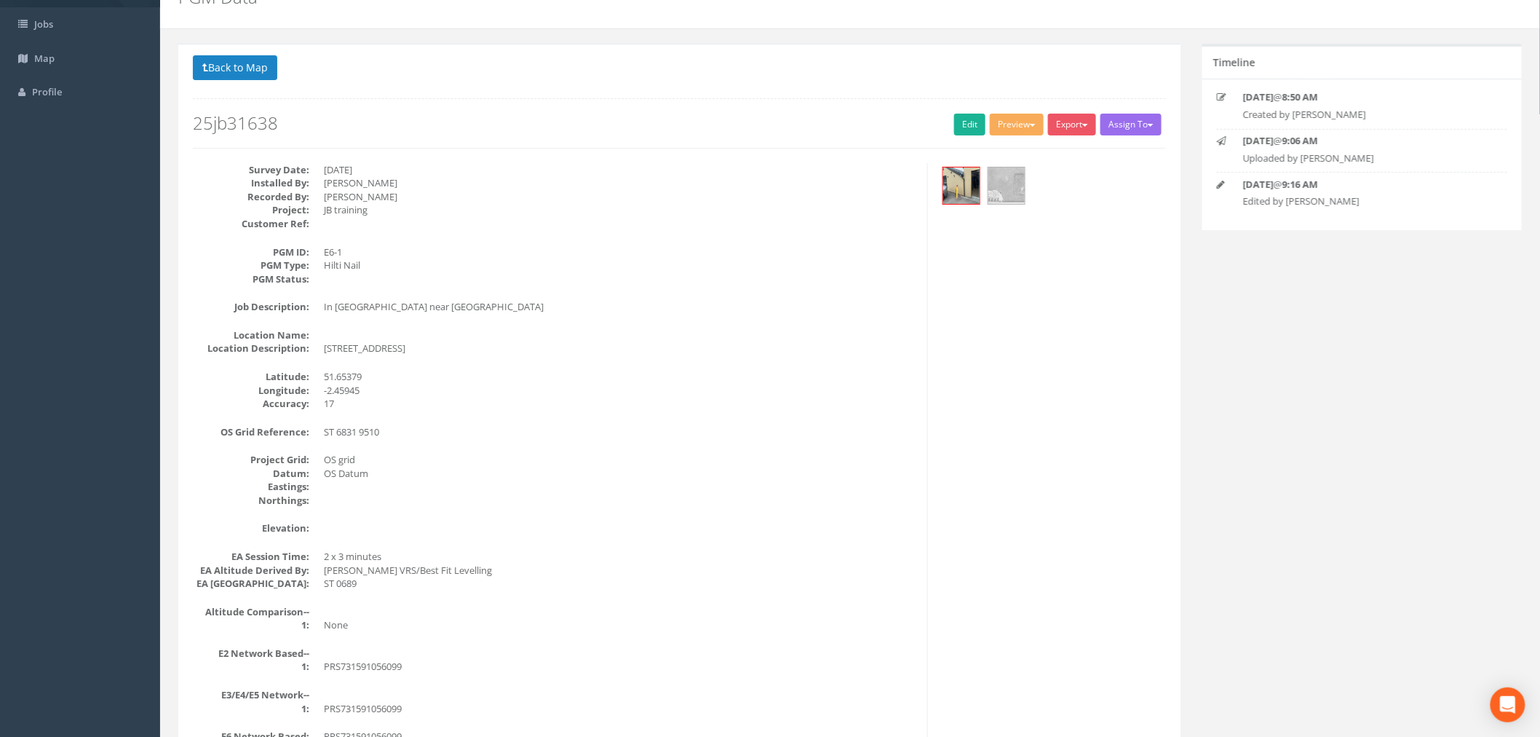
scroll to position [0, 0]
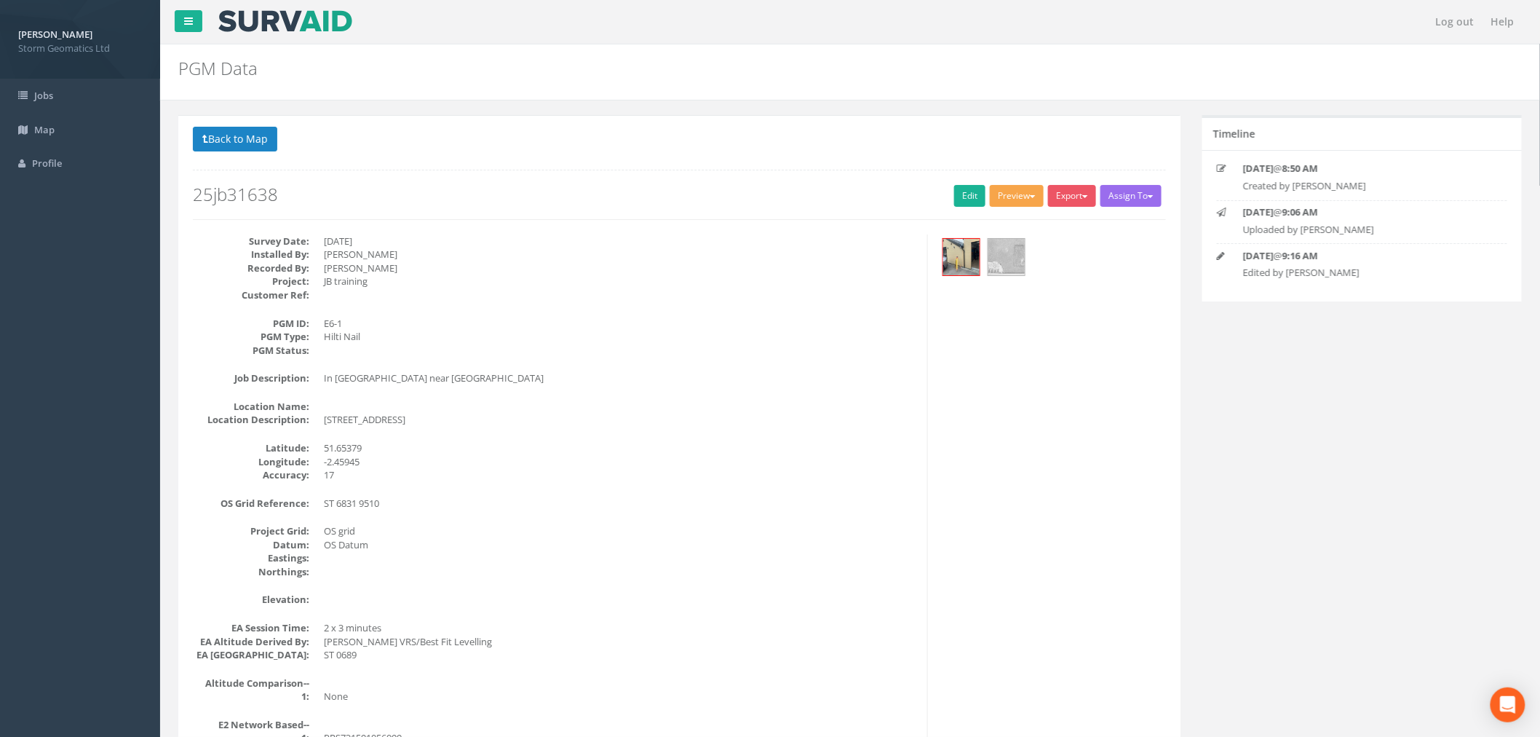
click at [1030, 197] on span "button" at bounding box center [1033, 196] width 6 height 3
click at [1092, 199] on button "Export" at bounding box center [1072, 196] width 48 height 22
click at [1030, 197] on span "button" at bounding box center [1033, 196] width 6 height 3
click at [1087, 194] on button "Export" at bounding box center [1072, 196] width 48 height 22
click at [1086, 154] on p "Back to 25jb31638 PGMs Back to Map" at bounding box center [679, 141] width 973 height 28
